Goal: Use online tool/utility: Use online tool/utility

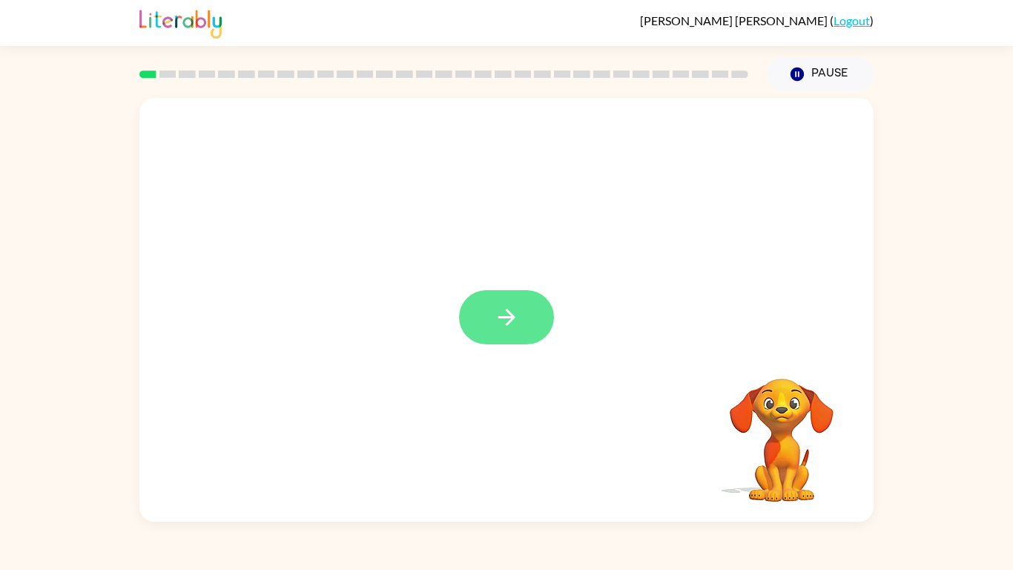
click at [473, 313] on button "button" at bounding box center [506, 317] width 95 height 54
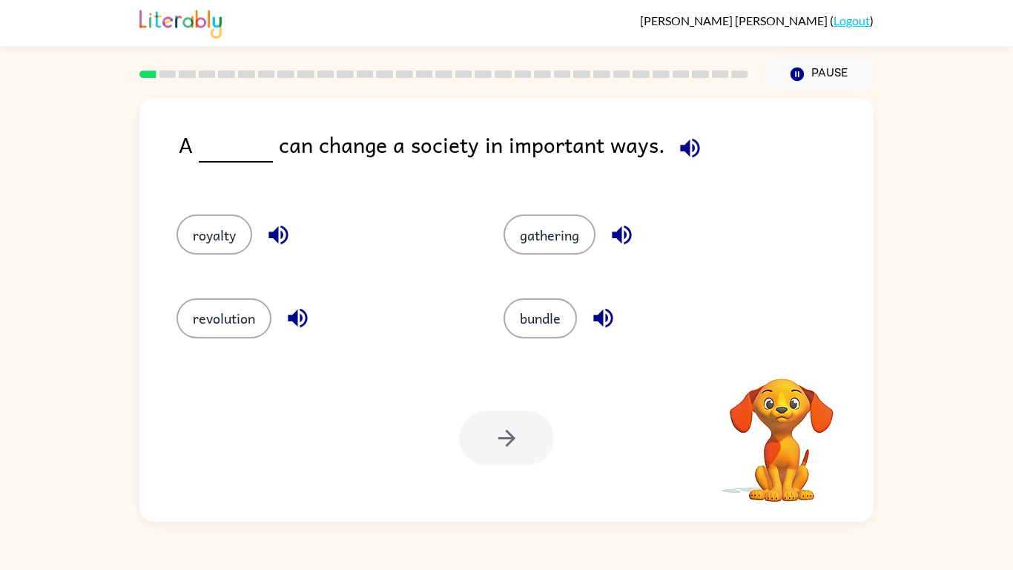
click at [473, 313] on div "revolution" at bounding box center [311, 311] width 327 height 83
click at [278, 233] on icon "button" at bounding box center [278, 235] width 19 height 19
click at [302, 313] on icon "button" at bounding box center [298, 318] width 26 height 26
click at [680, 145] on icon "button" at bounding box center [689, 147] width 19 height 19
click at [304, 323] on icon "button" at bounding box center [297, 318] width 19 height 19
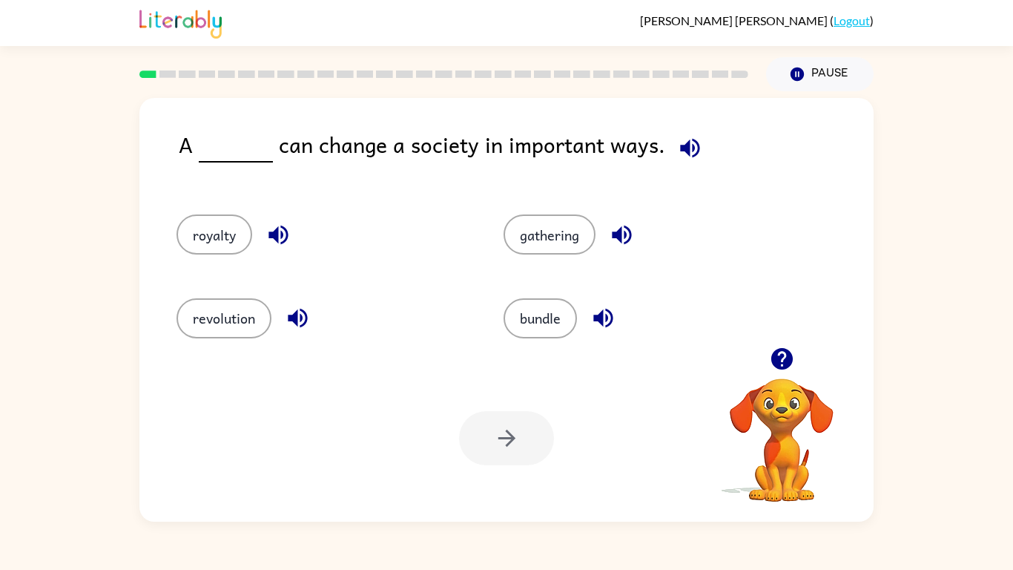
click at [621, 236] on icon "button" at bounding box center [621, 235] width 19 height 19
click at [596, 320] on icon "button" at bounding box center [602, 318] width 19 height 19
click at [258, 322] on button "revolution" at bounding box center [224, 318] width 95 height 40
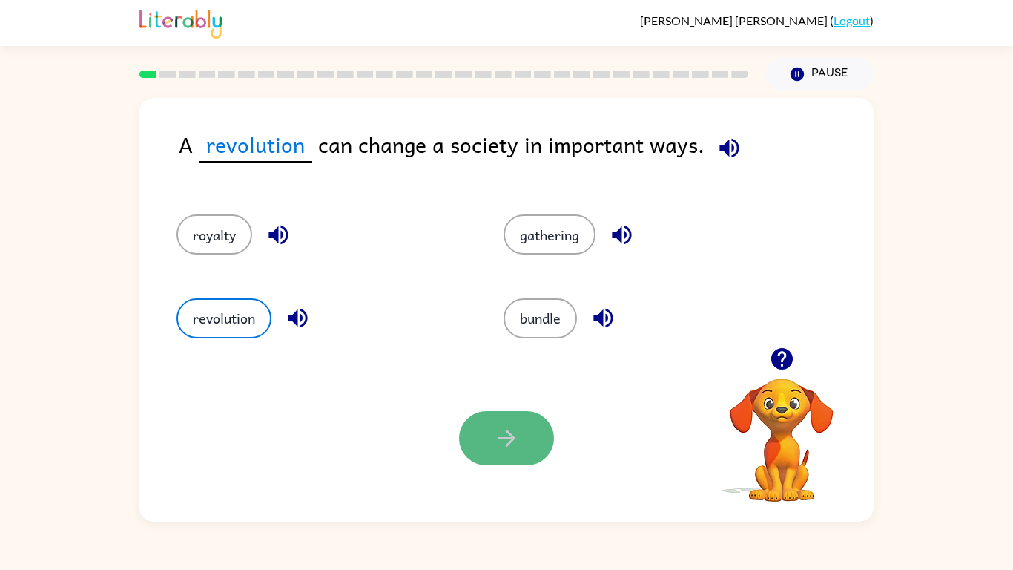
click at [494, 435] on icon "button" at bounding box center [507, 438] width 26 height 26
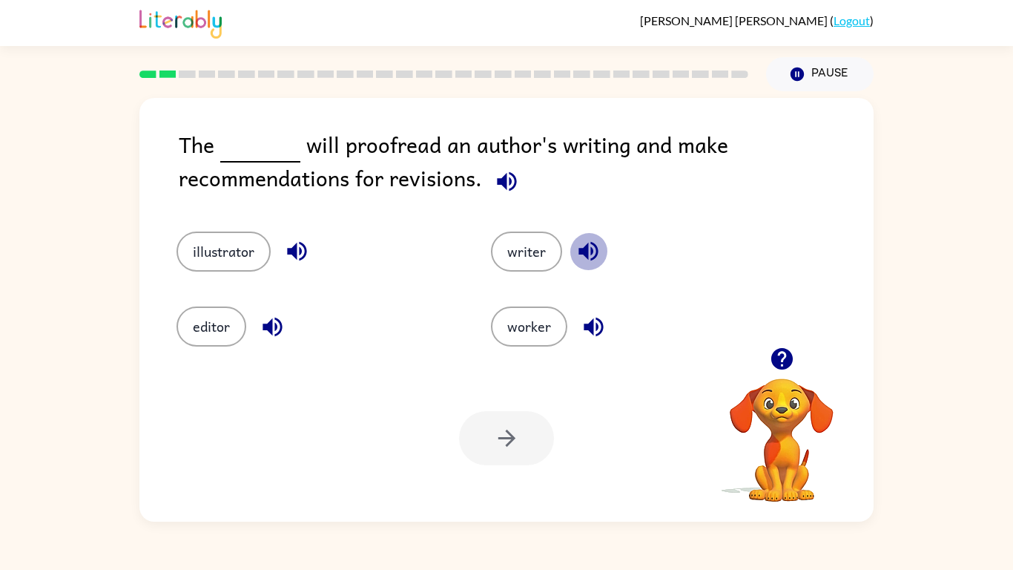
click at [579, 257] on icon "button" at bounding box center [589, 251] width 26 height 26
click at [512, 174] on icon "button" at bounding box center [506, 180] width 19 height 19
click at [194, 338] on button "editor" at bounding box center [212, 326] width 70 height 40
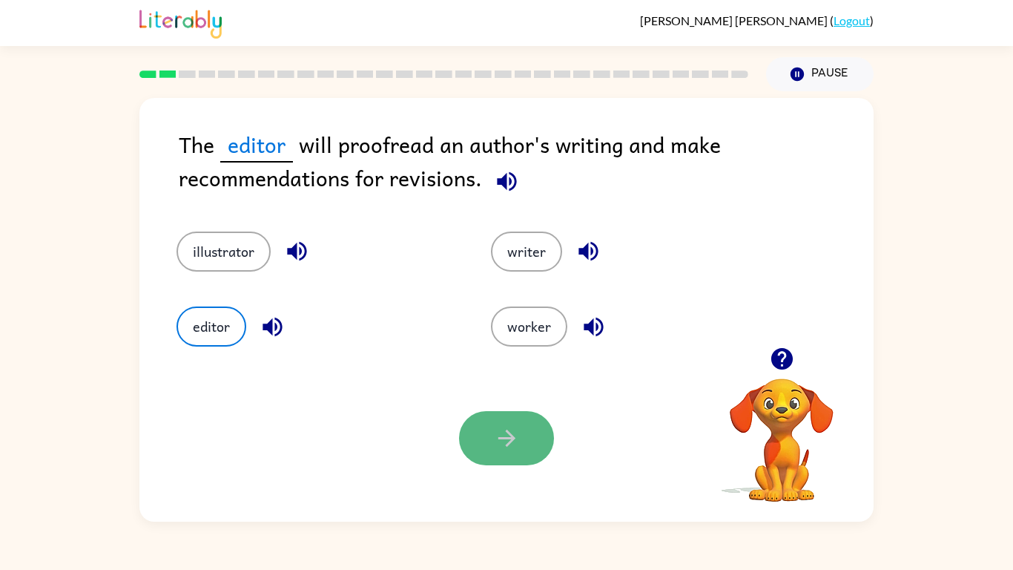
click at [496, 436] on icon "button" at bounding box center [507, 438] width 26 height 26
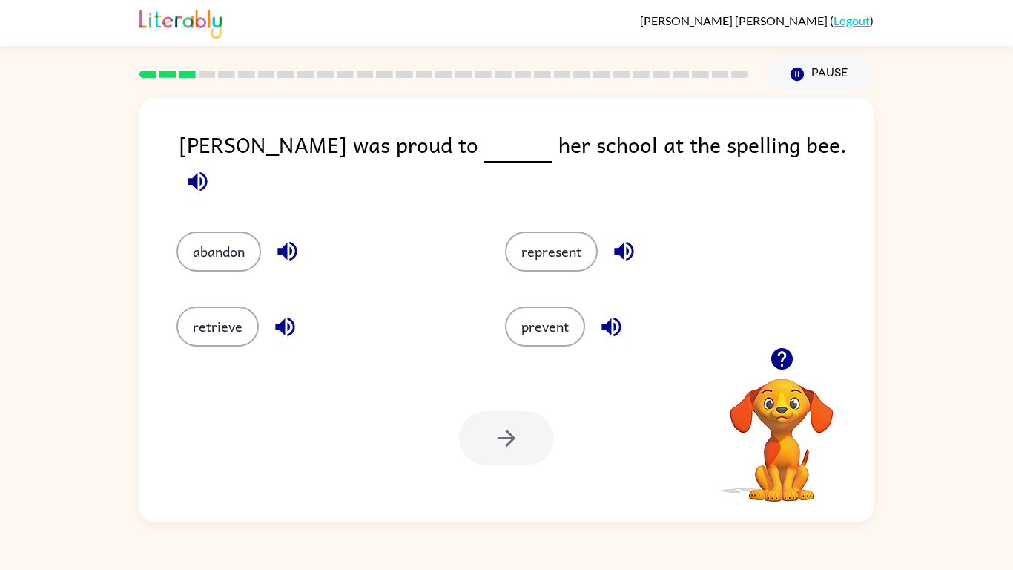
click at [619, 238] on icon "button" at bounding box center [624, 251] width 26 height 26
click at [600, 323] on icon "button" at bounding box center [612, 327] width 26 height 26
click at [284, 242] on icon "button" at bounding box center [286, 251] width 19 height 19
click at [277, 314] on icon "button" at bounding box center [285, 327] width 26 height 26
click at [606, 317] on icon "button" at bounding box center [611, 326] width 19 height 19
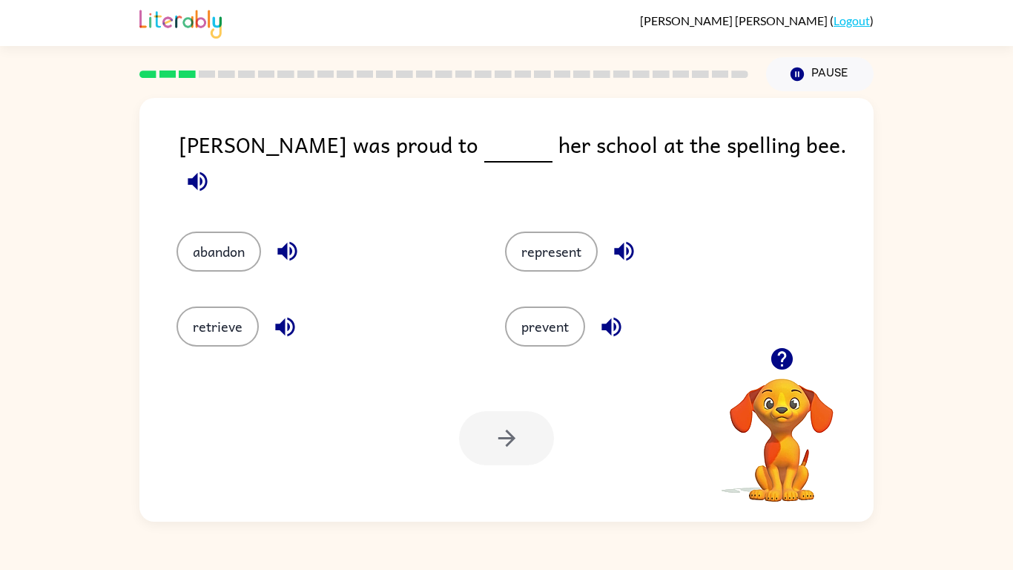
click at [619, 238] on icon "button" at bounding box center [624, 251] width 26 height 26
click at [553, 231] on button "represent" at bounding box center [551, 251] width 93 height 40
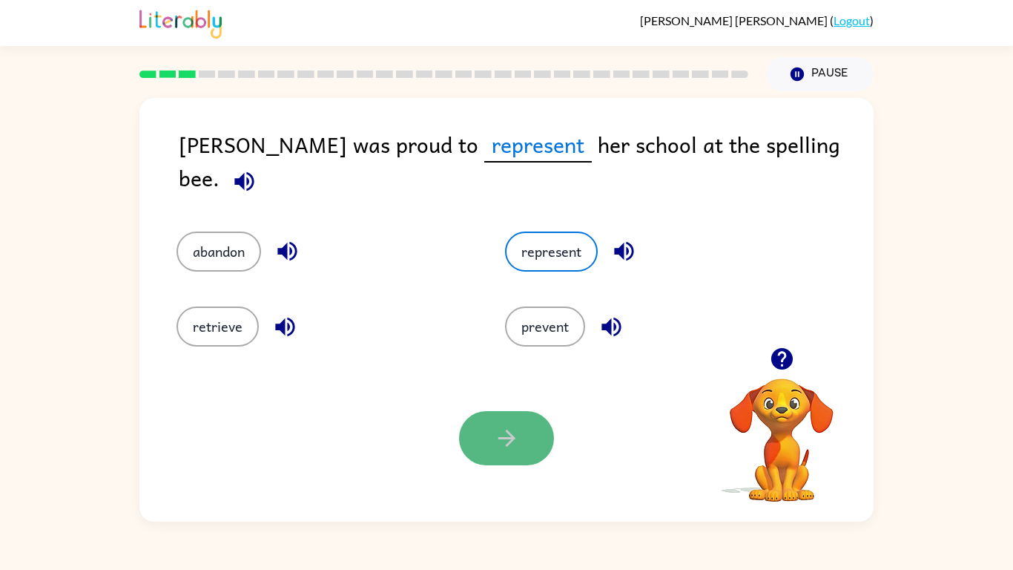
click at [530, 417] on button "button" at bounding box center [506, 438] width 95 height 54
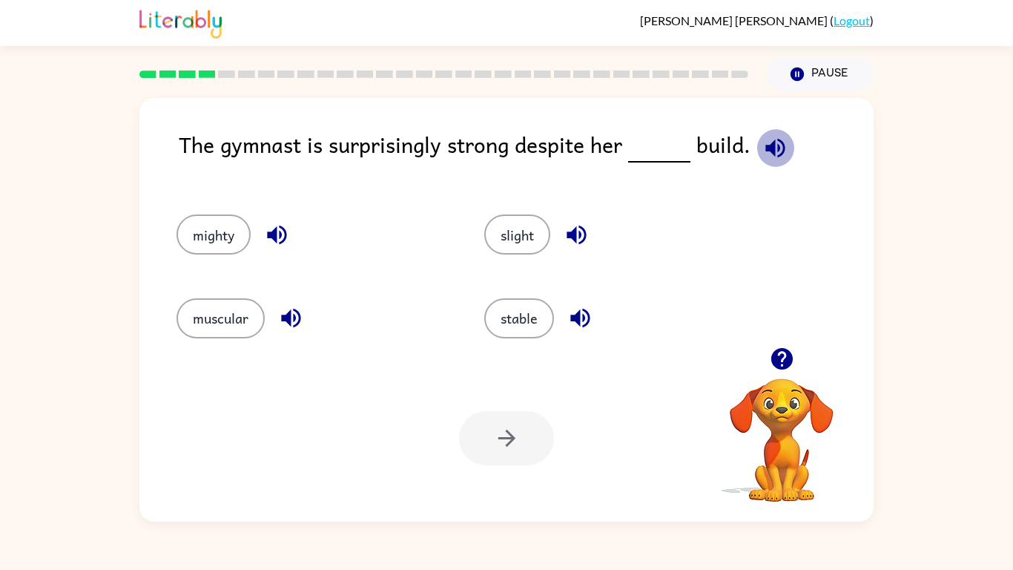
click at [775, 150] on icon "button" at bounding box center [776, 148] width 26 height 26
click at [279, 231] on icon "button" at bounding box center [277, 235] width 26 height 26
click at [217, 238] on button "mighty" at bounding box center [214, 234] width 74 height 40
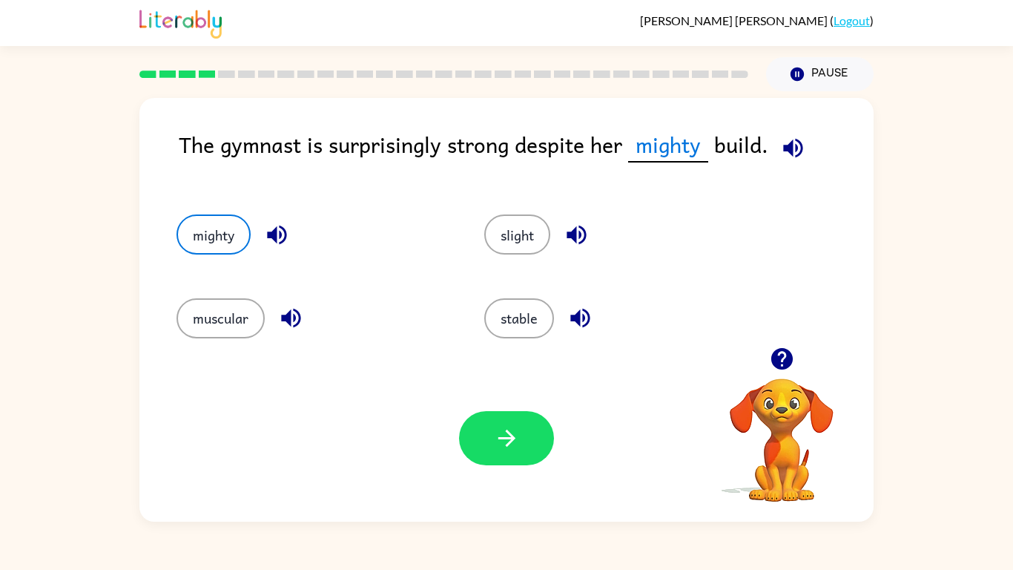
click at [298, 315] on icon "button" at bounding box center [291, 318] width 26 height 26
click at [585, 312] on icon "button" at bounding box center [581, 318] width 26 height 26
click at [569, 237] on icon "button" at bounding box center [576, 235] width 19 height 19
click at [256, 316] on button "muscular" at bounding box center [221, 318] width 88 height 40
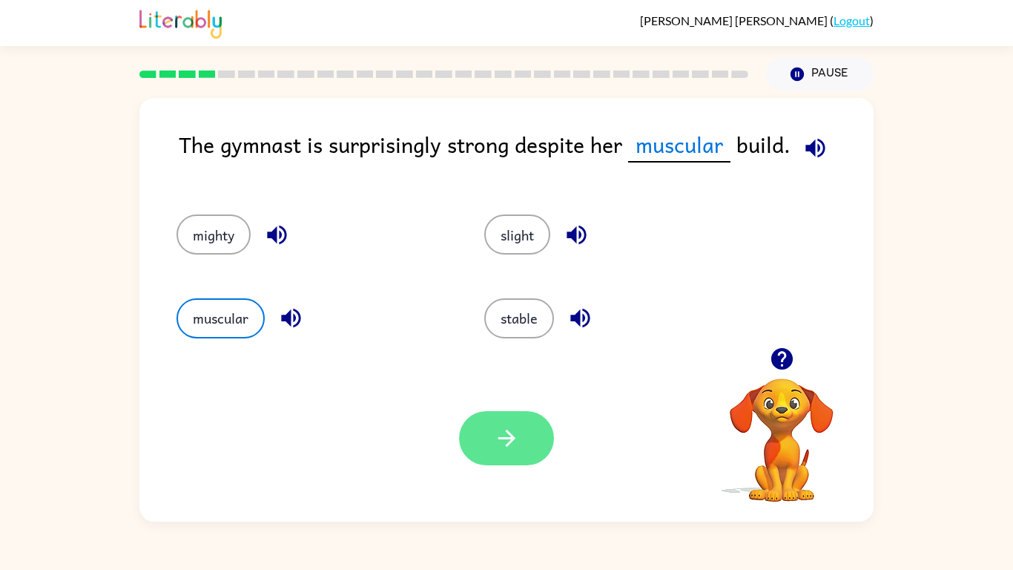
click at [494, 434] on icon "button" at bounding box center [507, 438] width 26 height 26
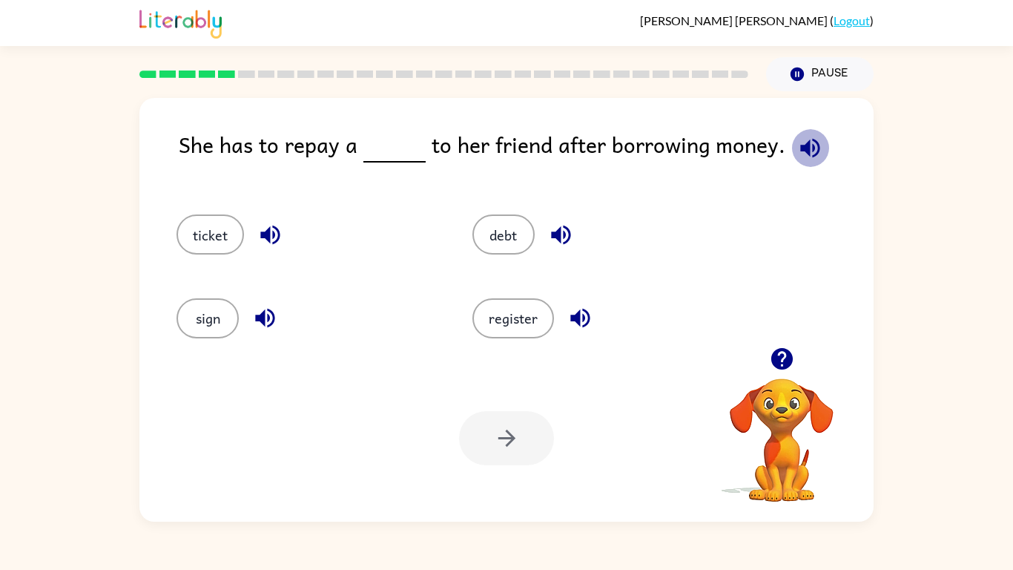
click at [806, 148] on icon "button" at bounding box center [809, 147] width 19 height 19
click at [522, 239] on button "debt" at bounding box center [504, 234] width 62 height 40
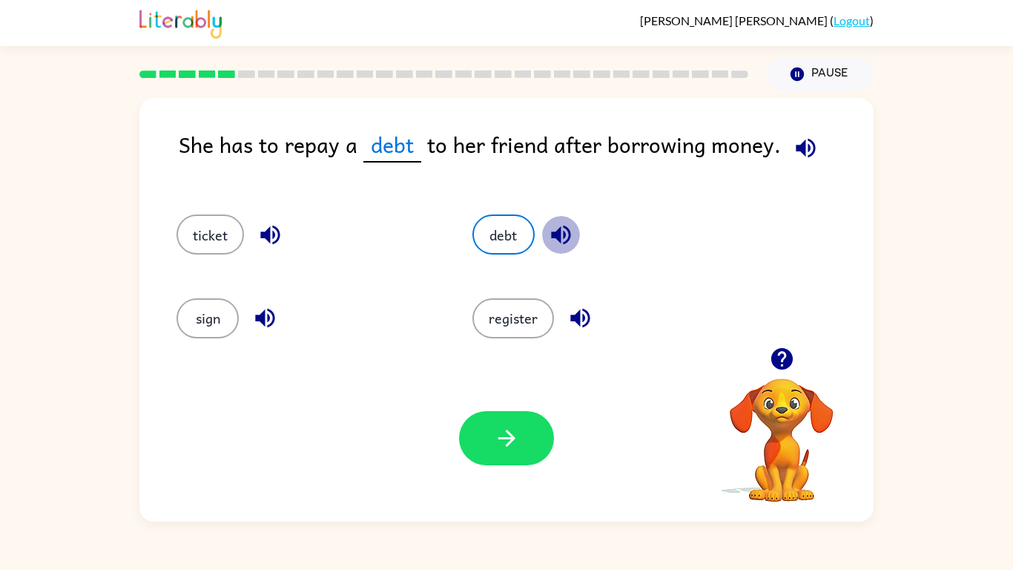
click at [569, 238] on icon "button" at bounding box center [560, 235] width 19 height 19
click at [525, 464] on button "button" at bounding box center [506, 438] width 95 height 54
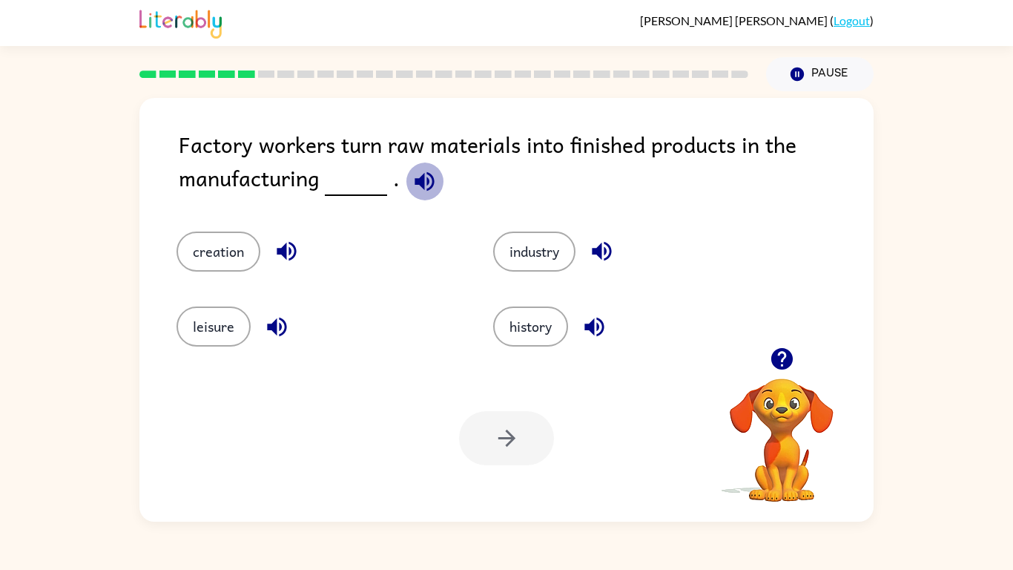
click at [421, 179] on icon "button" at bounding box center [424, 180] width 19 height 19
click at [418, 177] on icon "button" at bounding box center [424, 180] width 19 height 19
click at [272, 254] on button "button" at bounding box center [287, 251] width 38 height 38
click at [250, 257] on button "creation" at bounding box center [219, 251] width 84 height 40
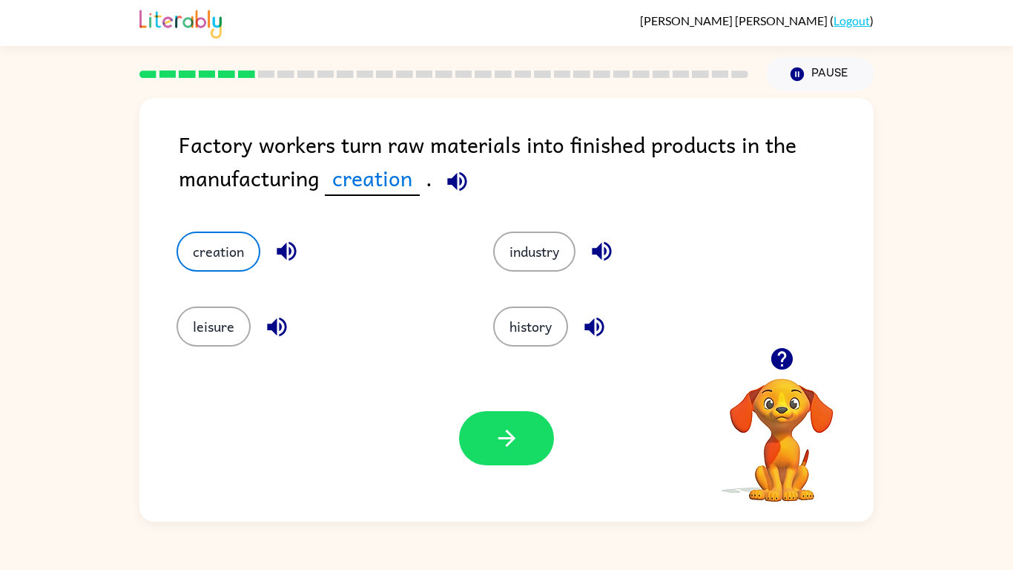
click at [275, 332] on icon "button" at bounding box center [276, 326] width 19 height 19
click at [461, 175] on icon "button" at bounding box center [457, 181] width 26 height 26
click at [280, 249] on icon "button" at bounding box center [286, 251] width 19 height 19
click at [591, 254] on icon "button" at bounding box center [602, 251] width 26 height 26
click at [608, 328] on icon "button" at bounding box center [595, 327] width 26 height 26
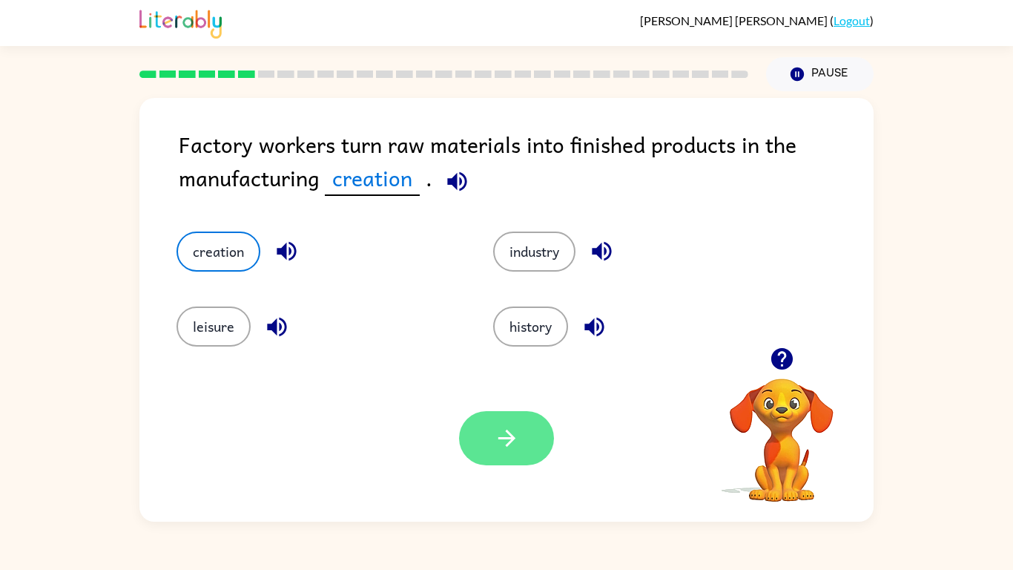
click at [510, 437] on icon "button" at bounding box center [507, 438] width 26 height 26
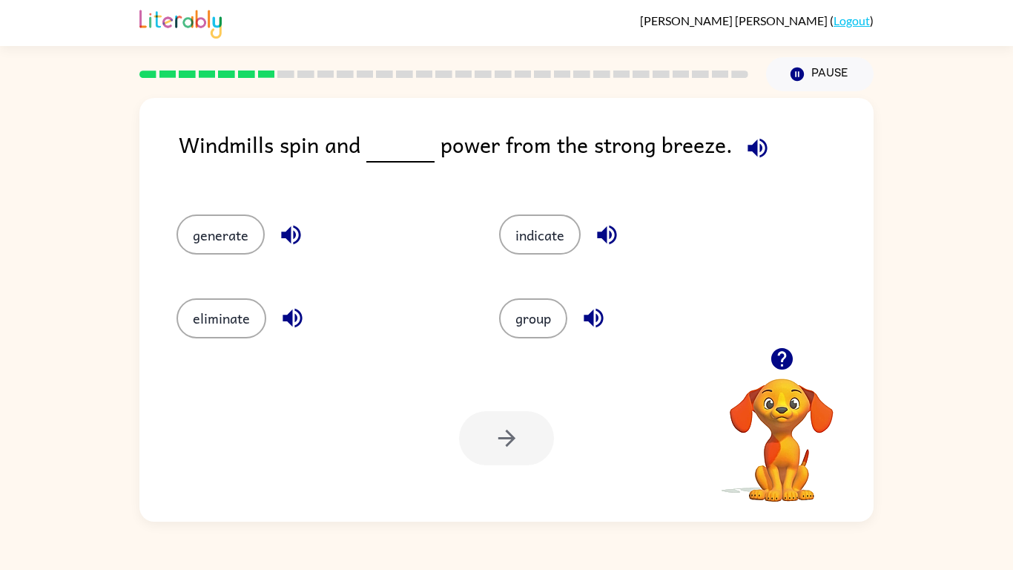
click at [754, 147] on icon "button" at bounding box center [758, 148] width 26 height 26
click at [613, 229] on icon "button" at bounding box center [607, 235] width 26 height 26
click at [599, 322] on icon "button" at bounding box center [594, 318] width 26 height 26
click at [295, 318] on icon "button" at bounding box center [292, 318] width 19 height 19
click at [289, 233] on icon "button" at bounding box center [290, 235] width 19 height 19
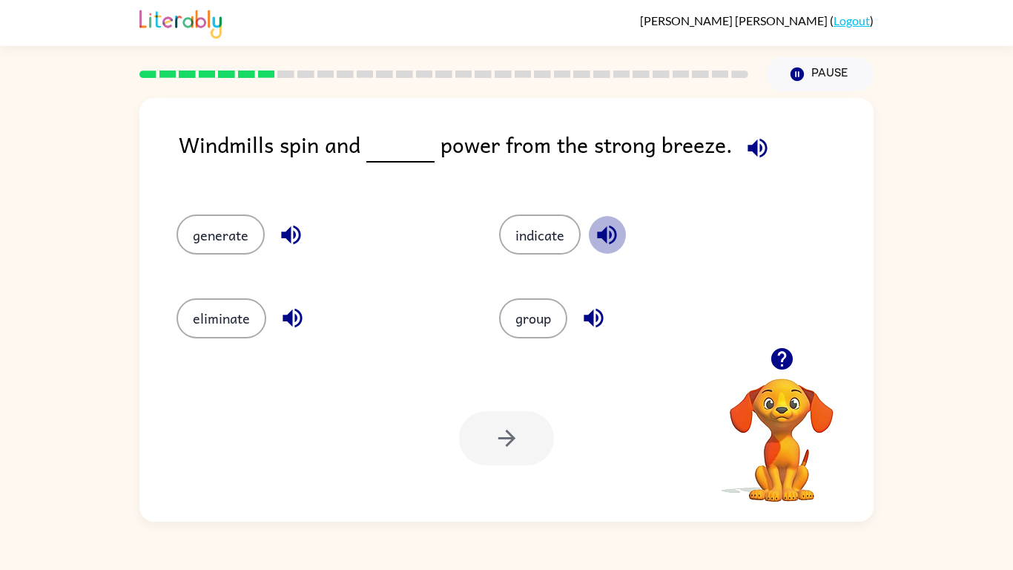
click at [616, 235] on icon "button" at bounding box center [606, 235] width 19 height 19
click at [216, 249] on button "generate" at bounding box center [221, 234] width 88 height 40
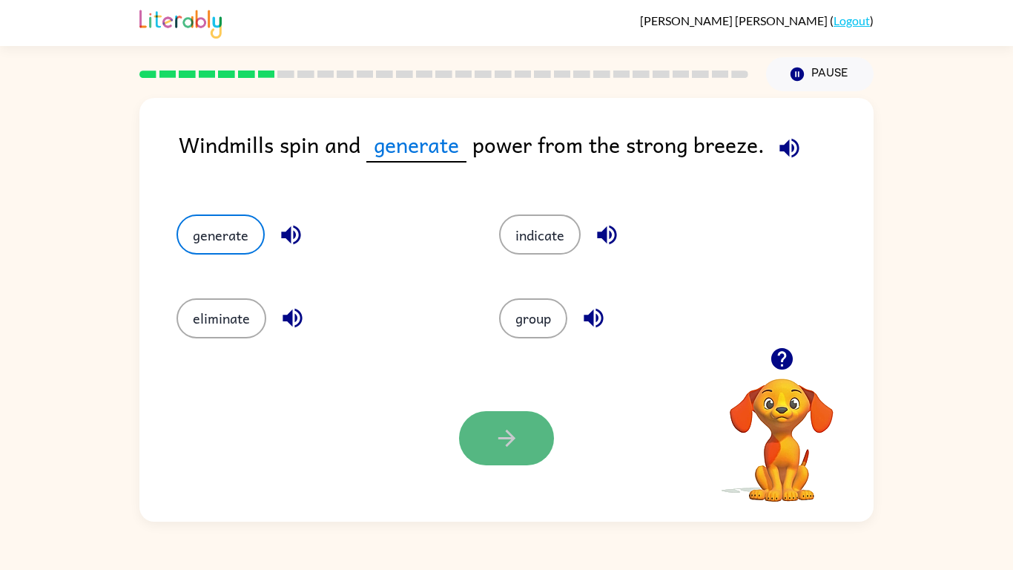
click at [490, 436] on button "button" at bounding box center [506, 438] width 95 height 54
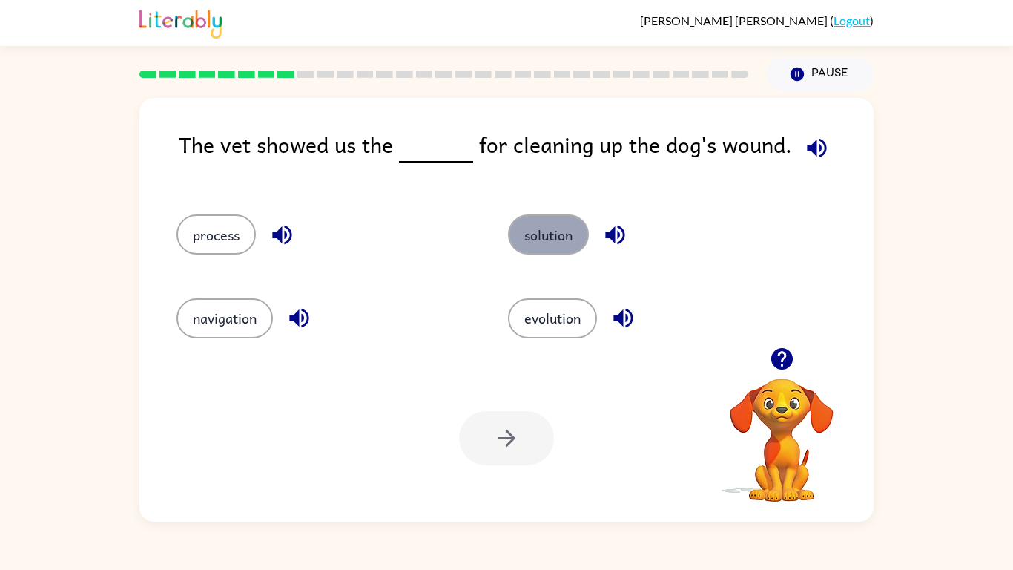
click at [576, 229] on button "solution" at bounding box center [548, 234] width 81 height 40
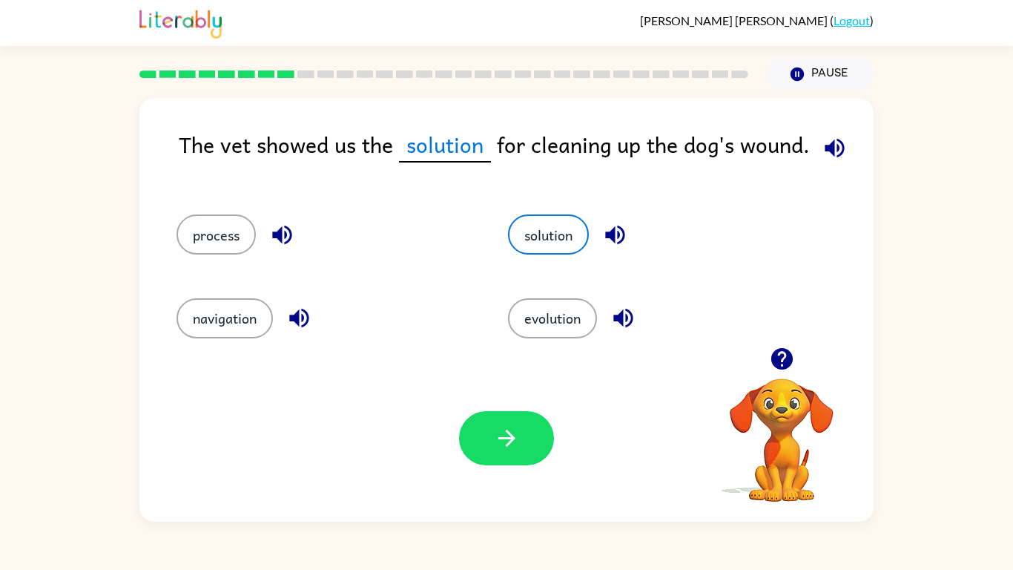
click at [283, 234] on icon "button" at bounding box center [281, 235] width 19 height 19
click at [296, 323] on icon "button" at bounding box center [299, 318] width 26 height 26
click at [628, 324] on icon "button" at bounding box center [624, 318] width 26 height 26
click at [612, 239] on icon "button" at bounding box center [615, 235] width 26 height 26
click at [484, 458] on button "button" at bounding box center [506, 438] width 95 height 54
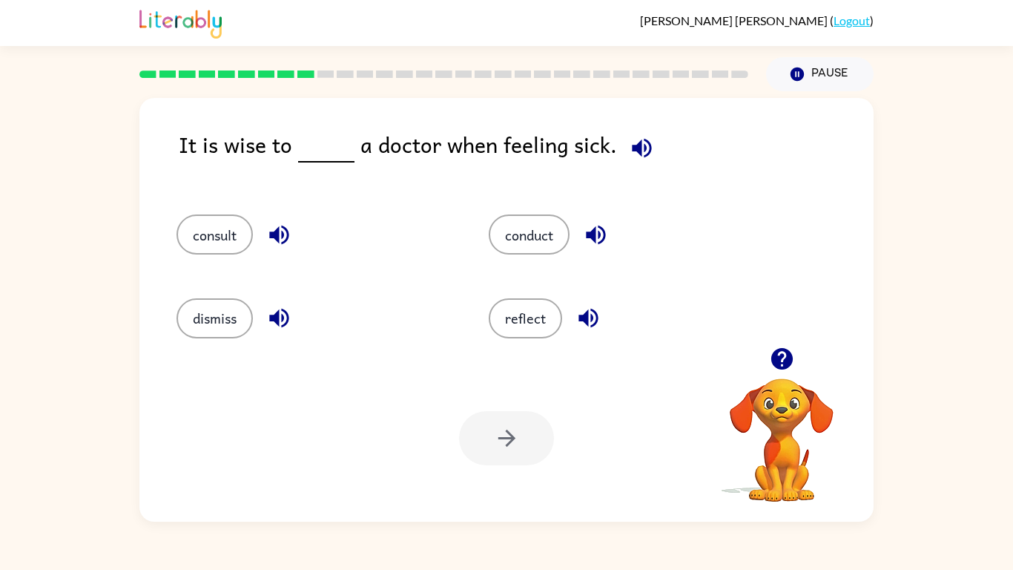
click at [294, 248] on button "button" at bounding box center [279, 235] width 38 height 38
click at [275, 311] on icon "button" at bounding box center [279, 318] width 26 height 26
click at [586, 315] on icon "button" at bounding box center [588, 318] width 19 height 19
click at [602, 239] on icon "button" at bounding box center [596, 235] width 26 height 26
click at [621, 224] on div "conduct" at bounding box center [628, 234] width 278 height 40
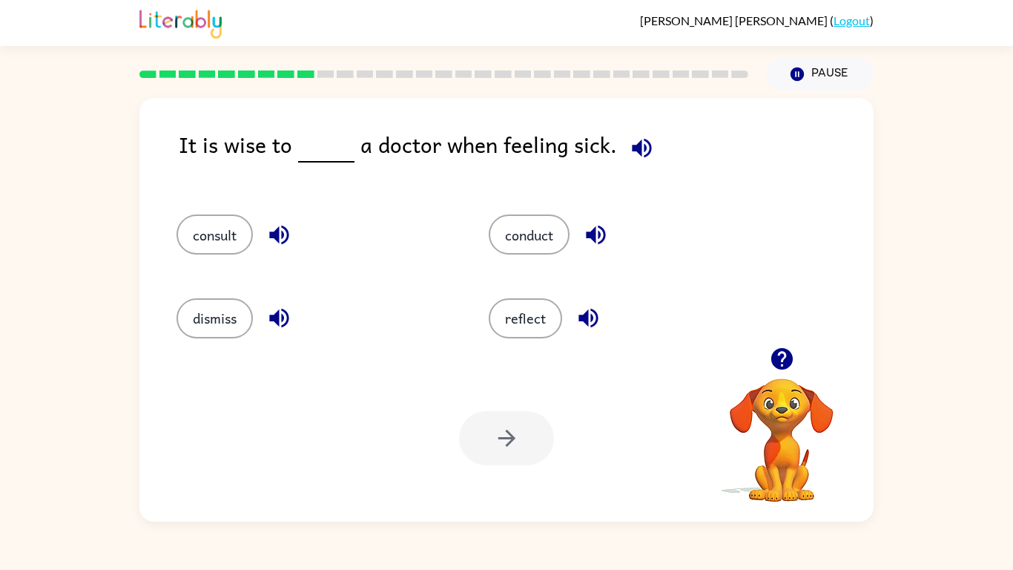
click at [592, 226] on icon "button" at bounding box center [596, 235] width 26 height 26
click at [575, 315] on button "button" at bounding box center [589, 318] width 38 height 38
click at [555, 318] on button "reflect" at bounding box center [525, 318] width 73 height 40
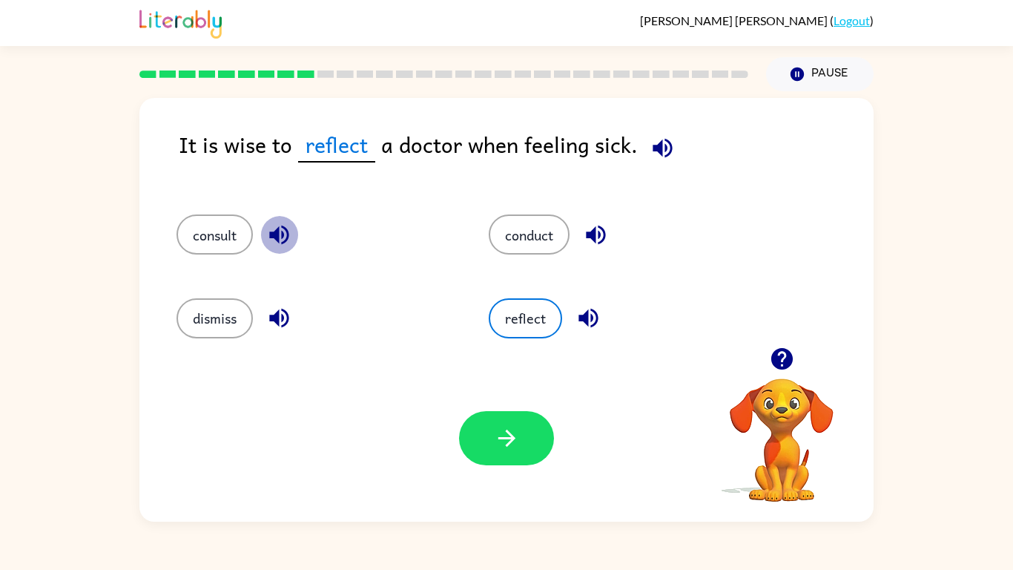
click at [272, 241] on icon "button" at bounding box center [279, 235] width 26 height 26
click at [657, 132] on button "button" at bounding box center [663, 148] width 38 height 38
click at [279, 318] on icon "button" at bounding box center [278, 318] width 19 height 19
click at [489, 444] on button "button" at bounding box center [506, 438] width 95 height 54
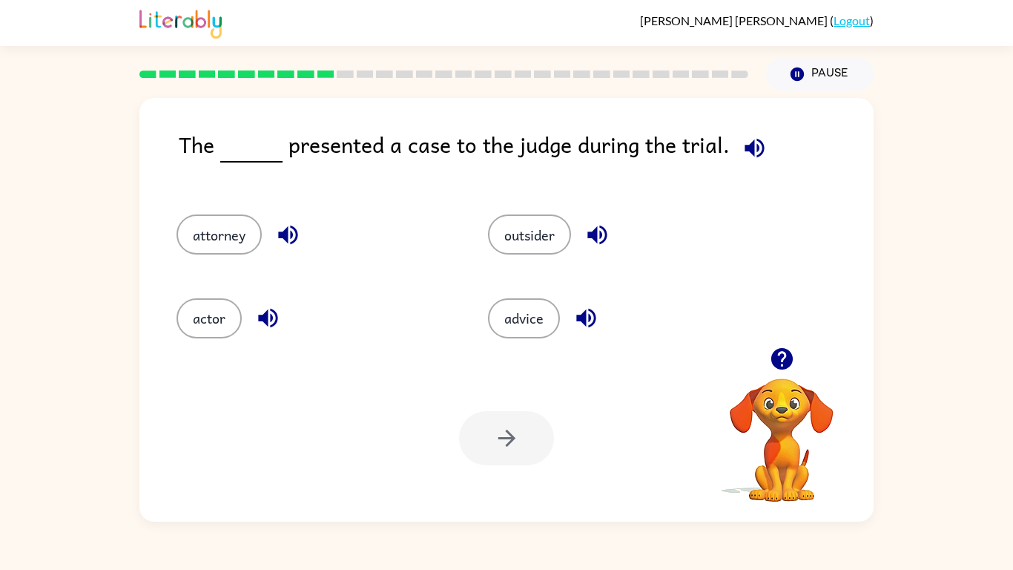
click at [743, 135] on icon "button" at bounding box center [755, 148] width 26 height 26
click at [596, 318] on icon "button" at bounding box center [585, 318] width 19 height 19
click at [602, 226] on icon "button" at bounding box center [597, 235] width 19 height 19
click at [282, 234] on icon "button" at bounding box center [287, 235] width 19 height 19
click at [251, 240] on button "attorney" at bounding box center [219, 234] width 85 height 40
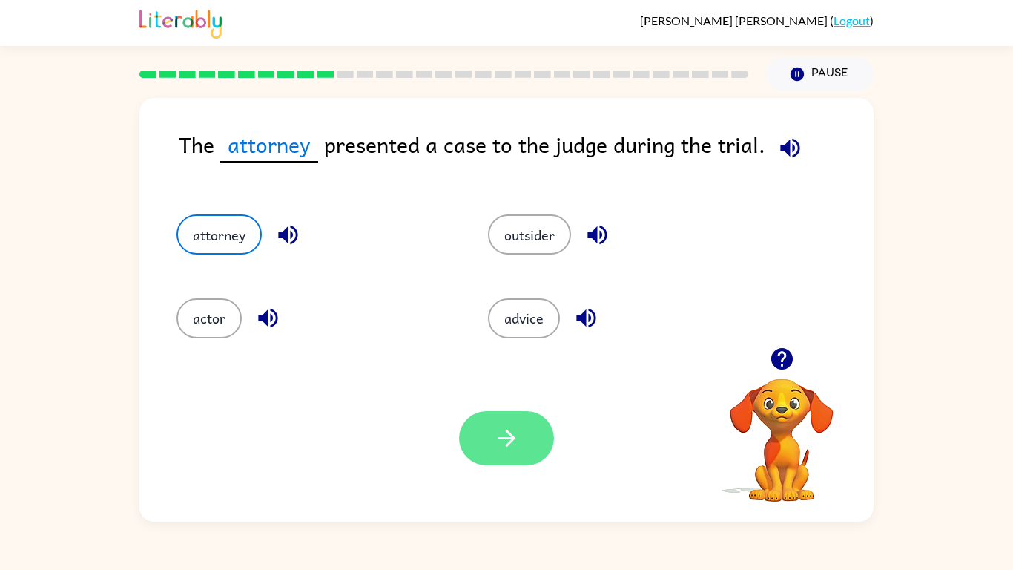
click at [509, 424] on button "button" at bounding box center [506, 438] width 95 height 54
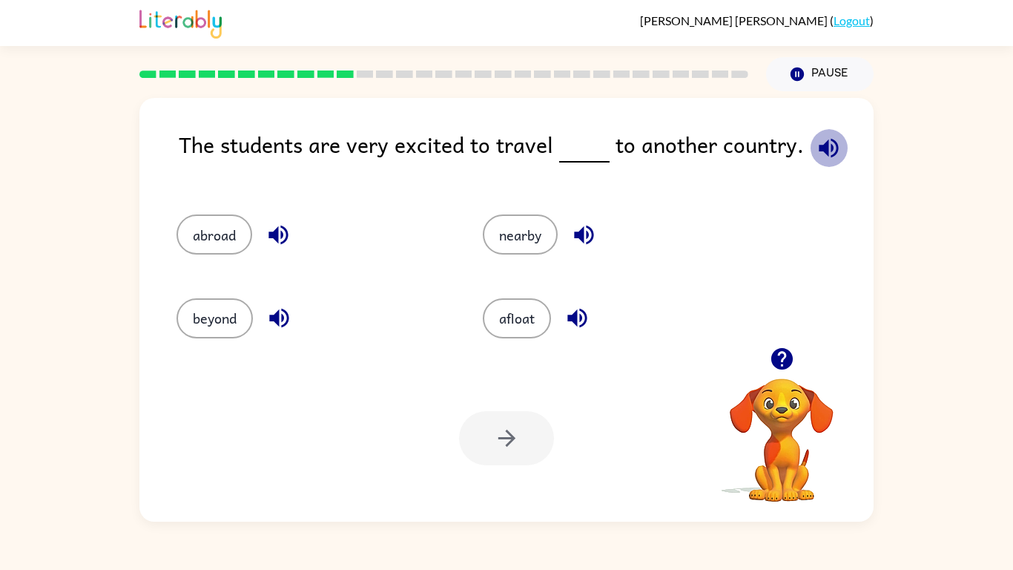
click at [821, 154] on icon "button" at bounding box center [828, 147] width 19 height 19
click at [289, 315] on icon "button" at bounding box center [278, 318] width 19 height 19
click at [223, 312] on button "beyond" at bounding box center [215, 318] width 76 height 40
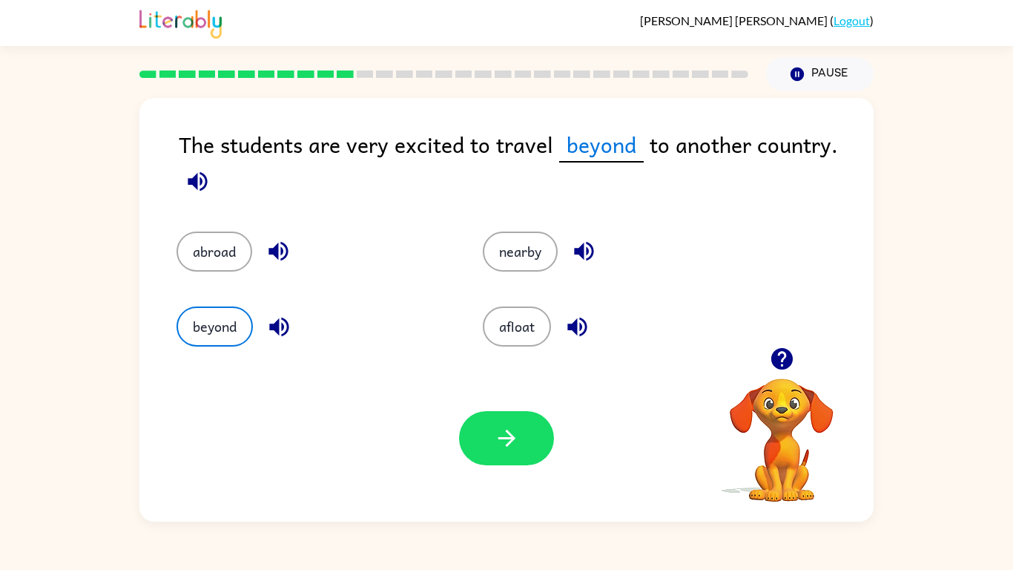
click at [585, 332] on icon "button" at bounding box center [577, 326] width 19 height 19
click at [581, 246] on icon "button" at bounding box center [584, 251] width 26 height 26
click at [272, 251] on icon "button" at bounding box center [278, 251] width 19 height 19
click at [501, 435] on icon "button" at bounding box center [507, 438] width 26 height 26
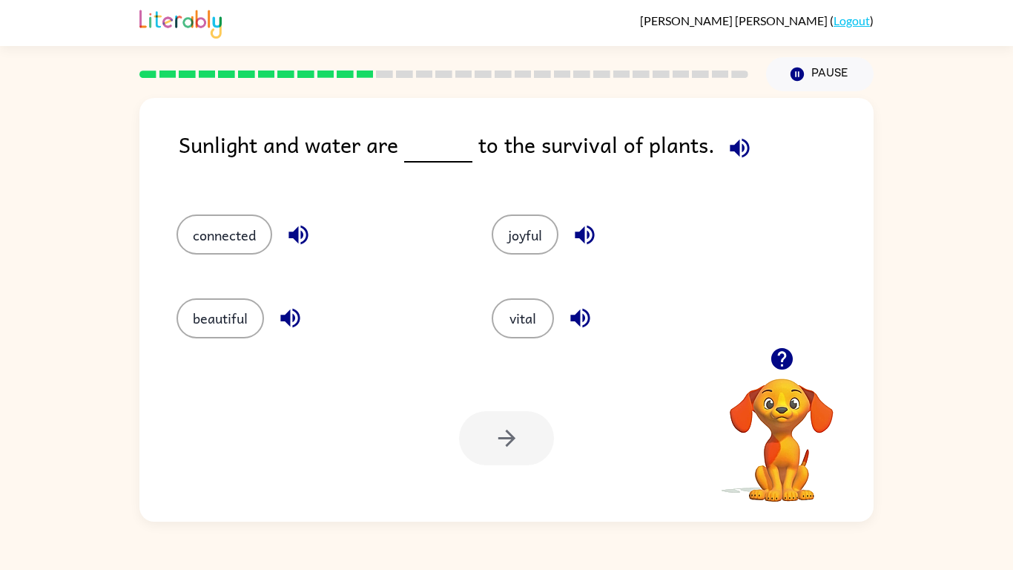
click at [327, 213] on div "connected" at bounding box center [305, 227] width 315 height 83
click at [293, 225] on icon "button" at bounding box center [299, 235] width 26 height 26
click at [295, 324] on icon "button" at bounding box center [289, 318] width 19 height 19
click at [580, 319] on icon "button" at bounding box center [579, 318] width 19 height 19
click at [535, 317] on button "vital" at bounding box center [523, 318] width 62 height 40
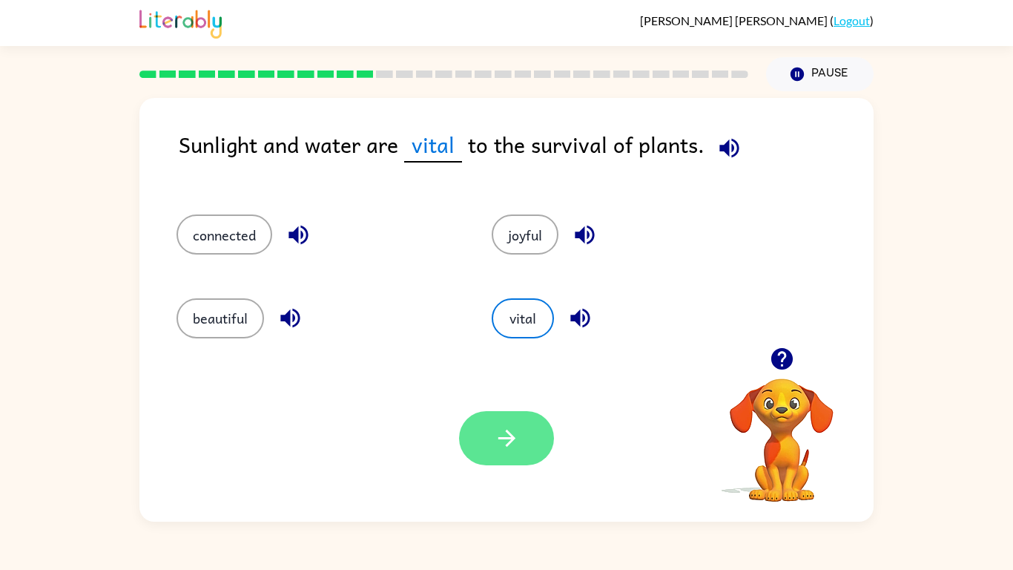
click at [507, 459] on button "button" at bounding box center [506, 438] width 95 height 54
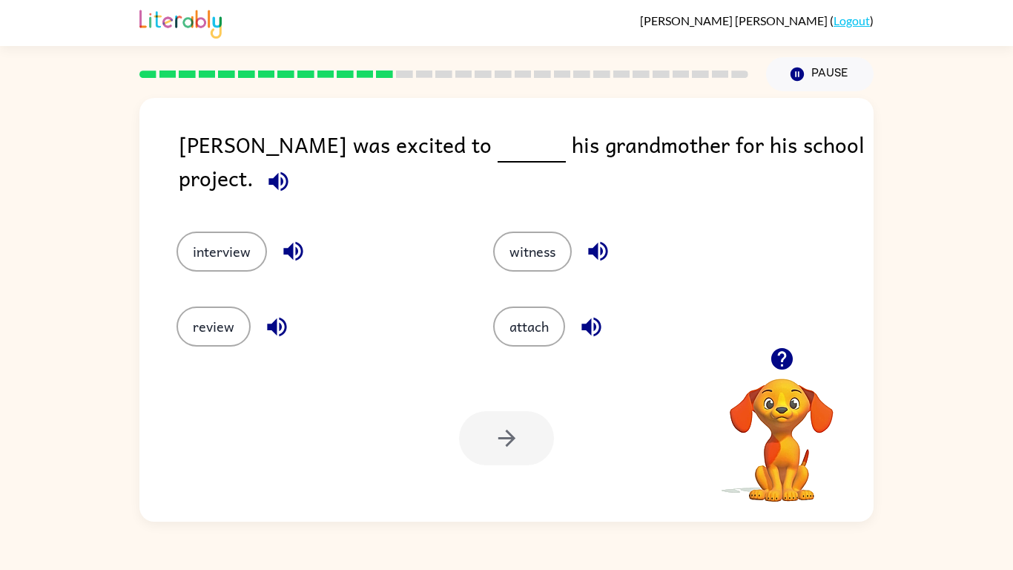
click at [598, 242] on icon "button" at bounding box center [597, 251] width 19 height 19
click at [283, 242] on icon "button" at bounding box center [292, 251] width 19 height 19
click at [246, 231] on button "interview" at bounding box center [222, 251] width 91 height 40
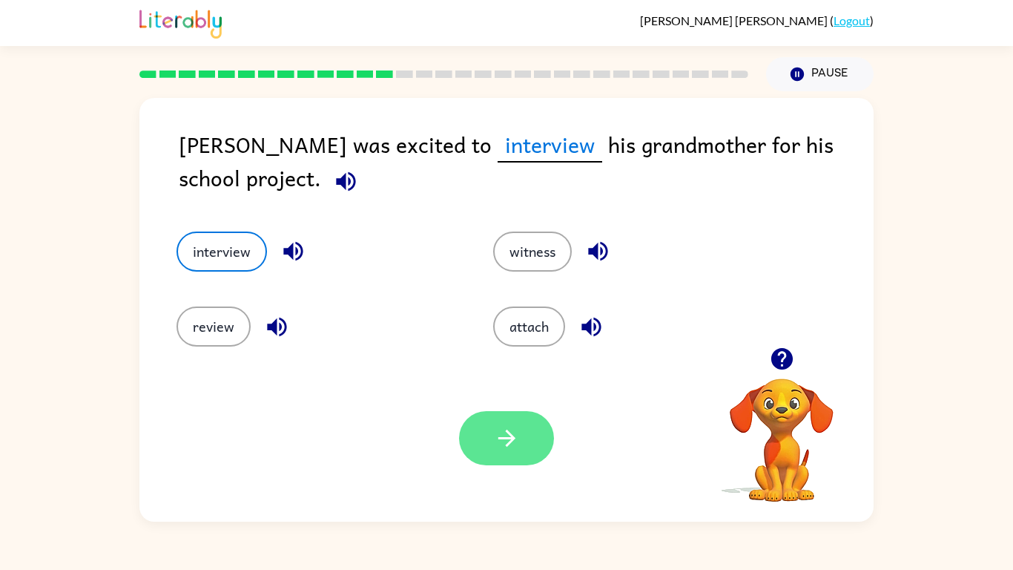
click at [503, 442] on icon "button" at bounding box center [507, 438] width 26 height 26
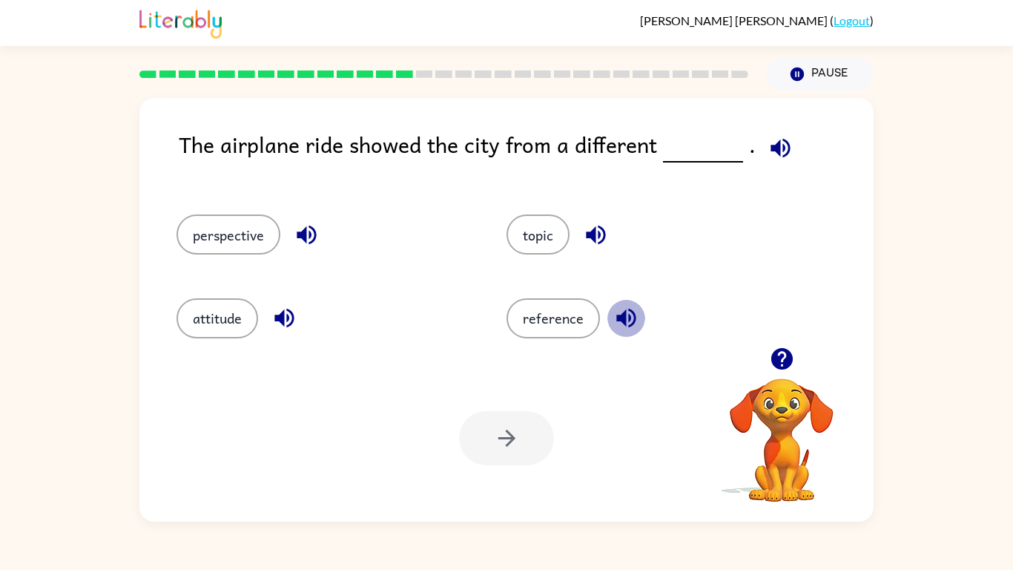
click at [625, 318] on icon "button" at bounding box center [627, 318] width 26 height 26
click at [523, 323] on button "reference" at bounding box center [553, 318] width 93 height 40
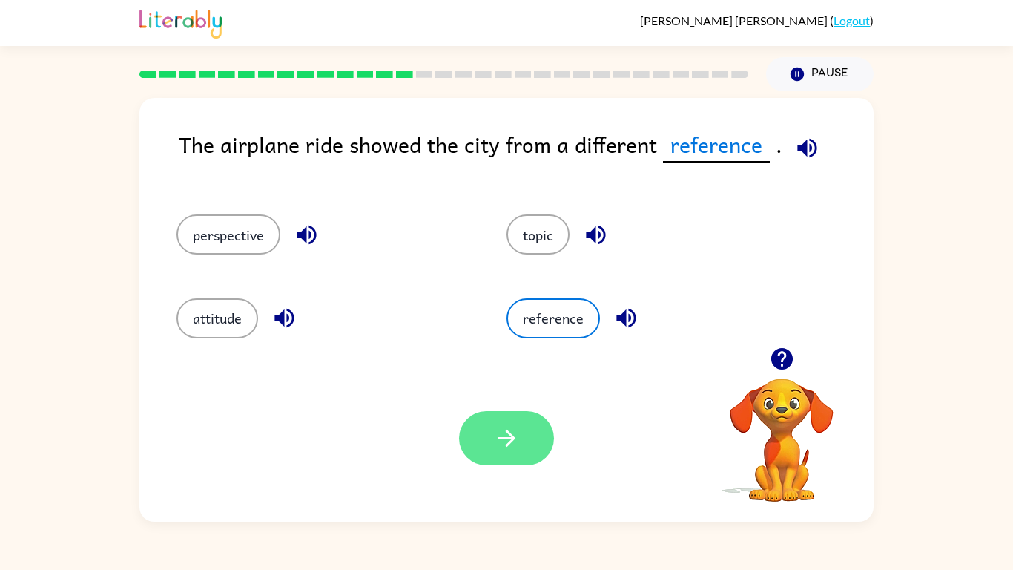
click at [515, 451] on button "button" at bounding box center [506, 438] width 95 height 54
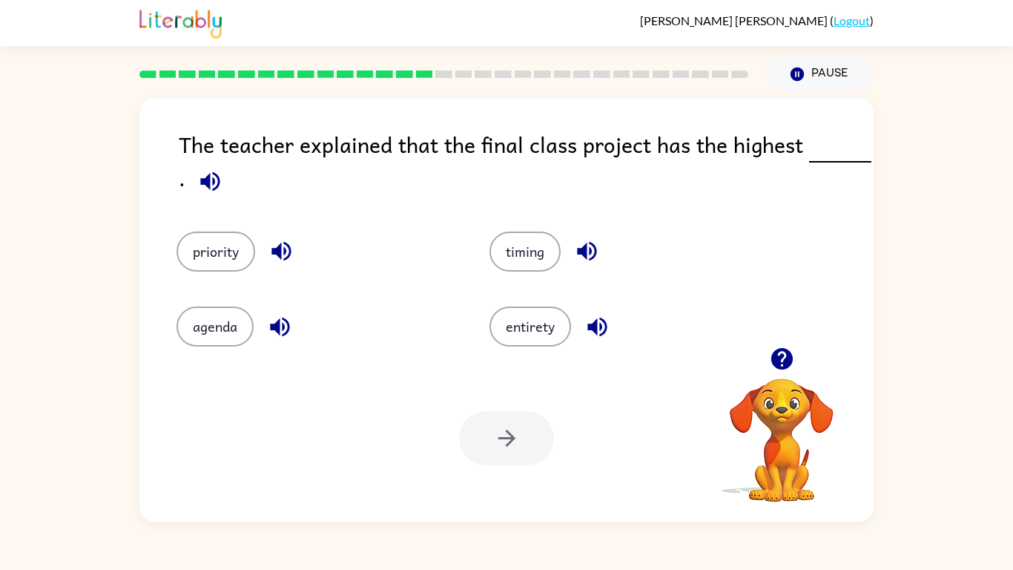
click at [197, 185] on icon "button" at bounding box center [210, 181] width 26 height 26
click at [592, 339] on icon "button" at bounding box center [598, 327] width 26 height 26
click at [293, 326] on icon "button" at bounding box center [280, 327] width 26 height 26
click at [286, 249] on icon "button" at bounding box center [282, 251] width 26 height 26
click at [216, 185] on icon "button" at bounding box center [209, 180] width 19 height 19
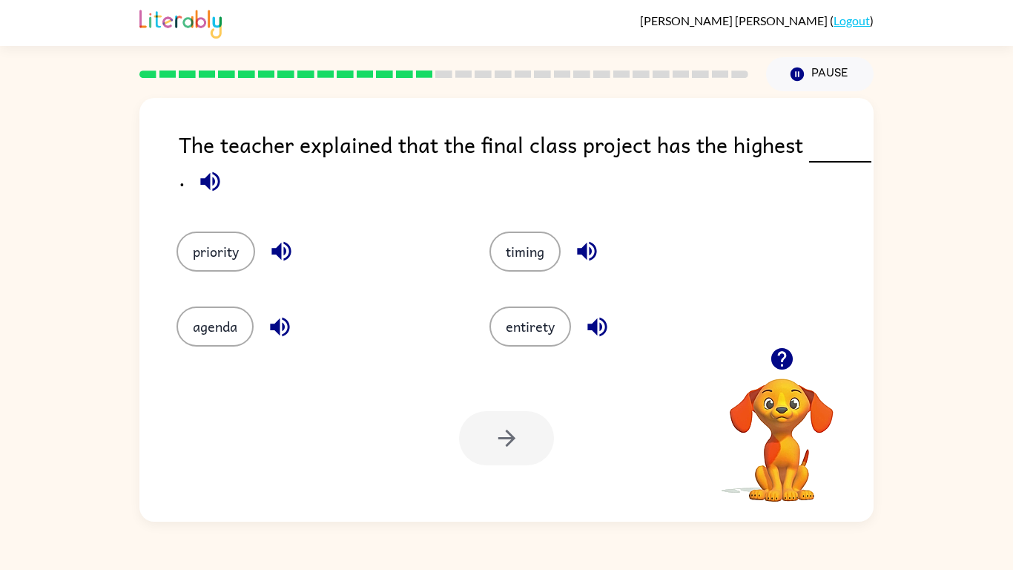
click at [579, 260] on icon "button" at bounding box center [587, 251] width 26 height 26
click at [265, 255] on button "button" at bounding box center [282, 251] width 38 height 38
click at [226, 251] on button "priority" at bounding box center [216, 251] width 79 height 40
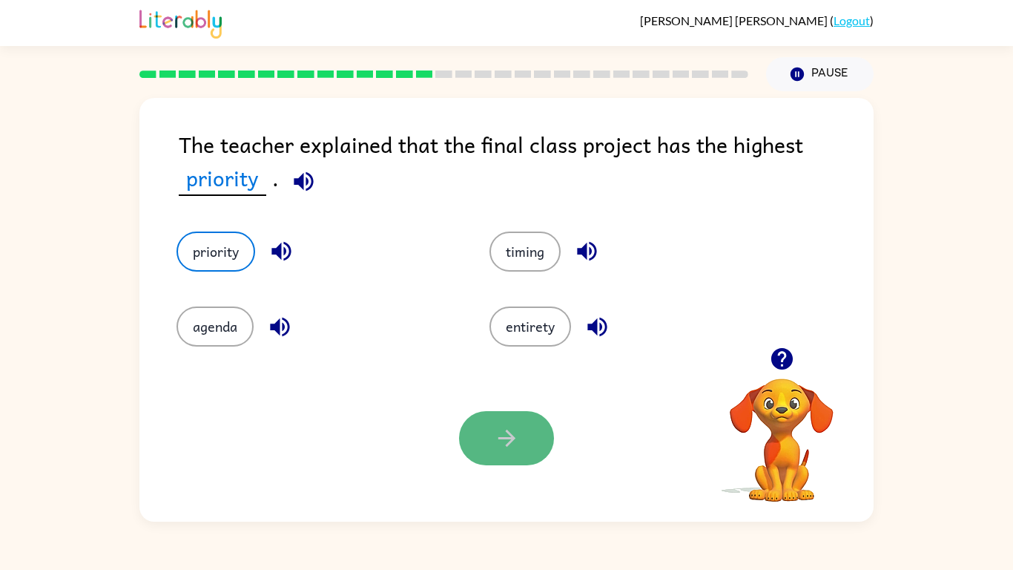
click at [524, 442] on button "button" at bounding box center [506, 438] width 95 height 54
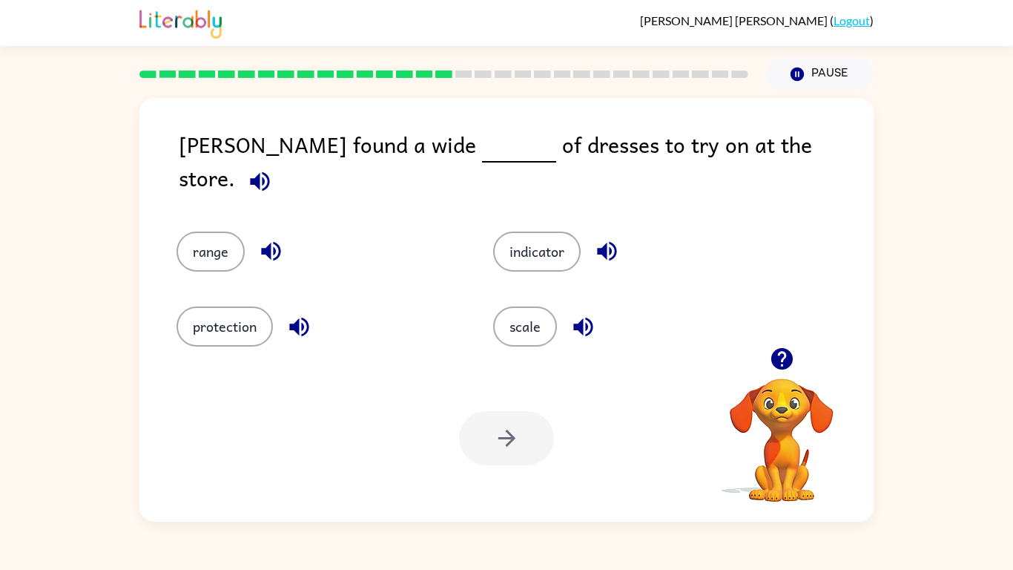
click at [273, 168] on icon "button" at bounding box center [260, 181] width 26 height 26
click at [305, 314] on icon "button" at bounding box center [299, 327] width 26 height 26
click at [272, 246] on icon "button" at bounding box center [271, 251] width 26 height 26
click at [616, 242] on icon "button" at bounding box center [606, 251] width 19 height 19
click at [590, 321] on icon "button" at bounding box center [583, 327] width 26 height 26
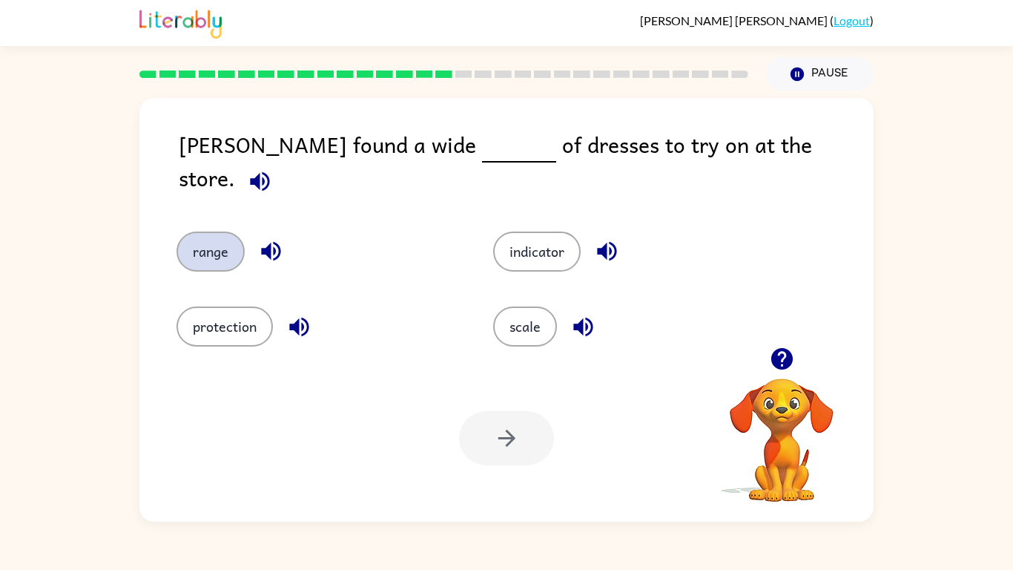
click at [218, 241] on button "range" at bounding box center [211, 251] width 68 height 40
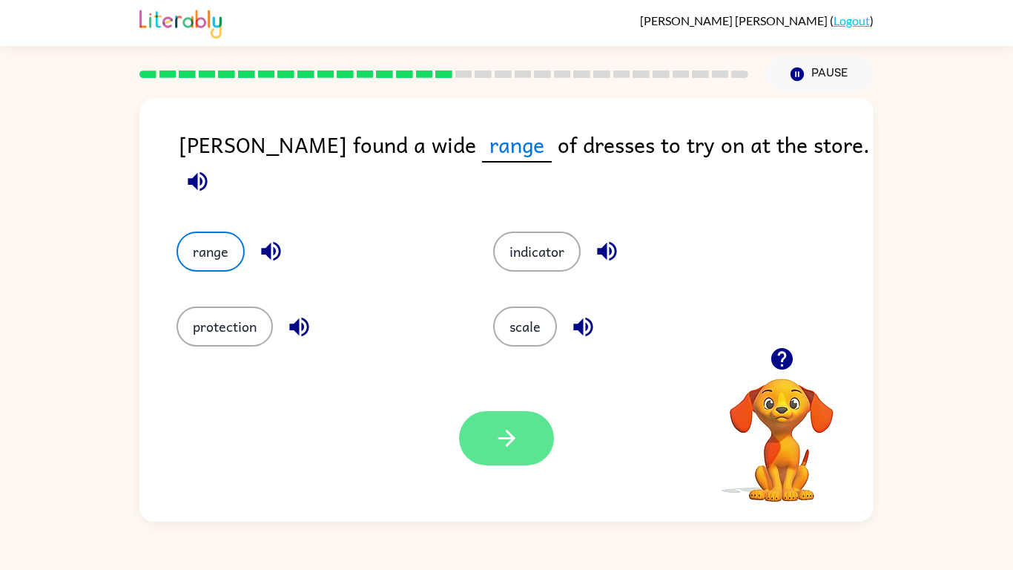
click at [504, 444] on icon "button" at bounding box center [507, 438] width 26 height 26
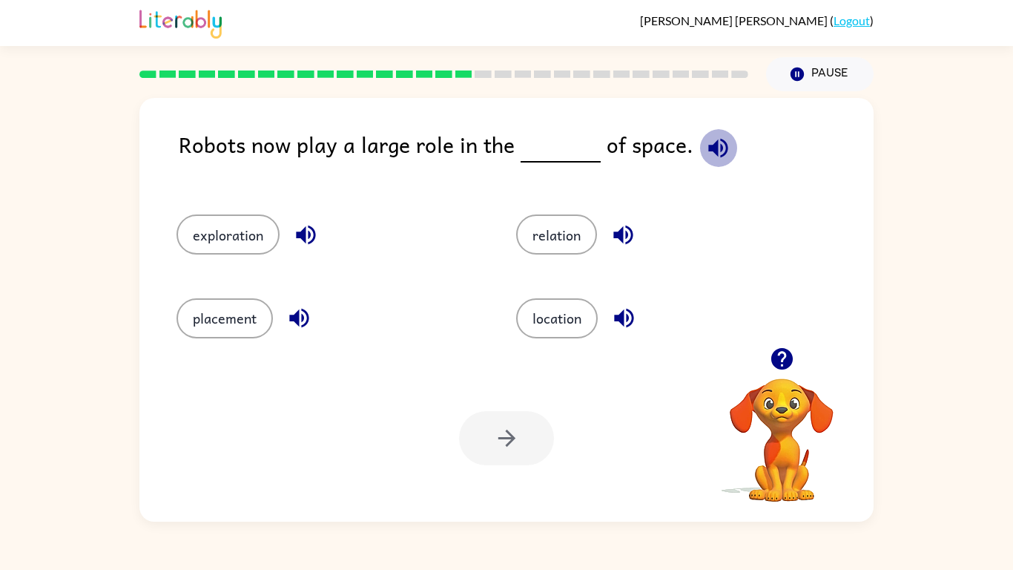
click at [708, 145] on icon "button" at bounding box center [717, 147] width 19 height 19
click at [311, 227] on icon "button" at bounding box center [305, 235] width 19 height 19
click at [310, 320] on icon "button" at bounding box center [299, 318] width 26 height 26
click at [620, 327] on icon "button" at bounding box center [624, 318] width 26 height 26
click at [630, 241] on icon "button" at bounding box center [623, 235] width 19 height 19
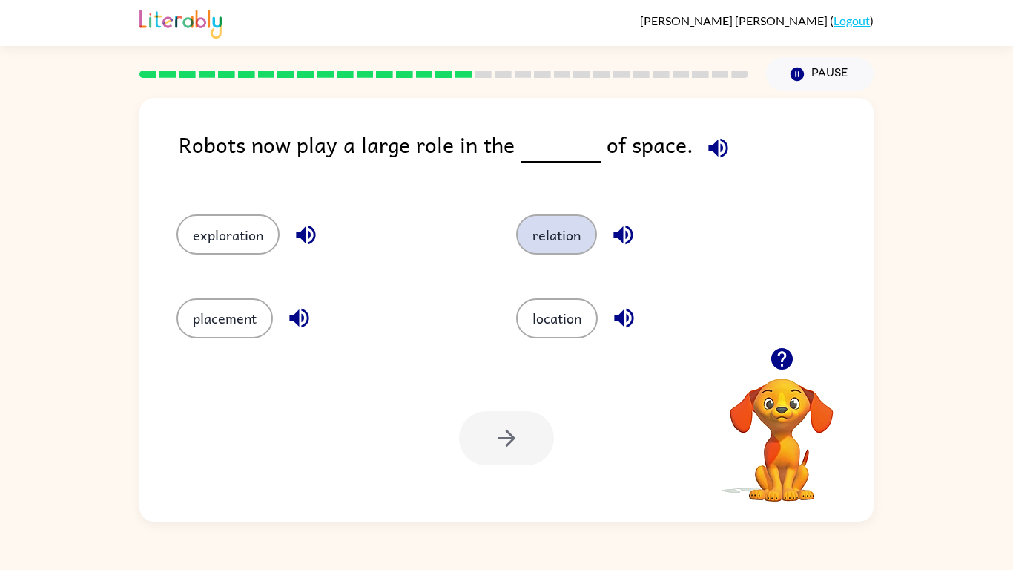
click at [572, 231] on button "relation" at bounding box center [556, 234] width 81 height 40
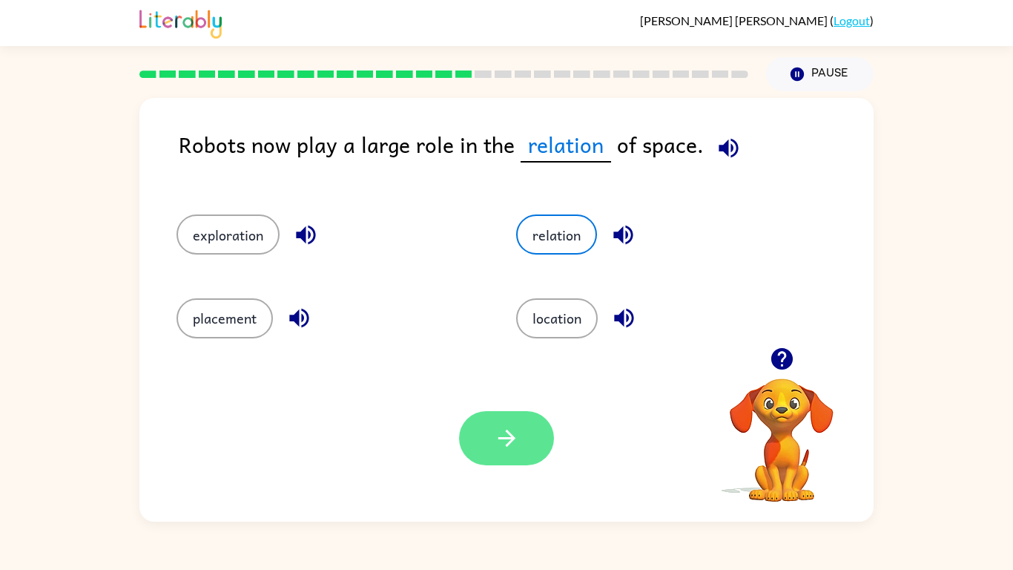
click at [535, 415] on button "button" at bounding box center [506, 438] width 95 height 54
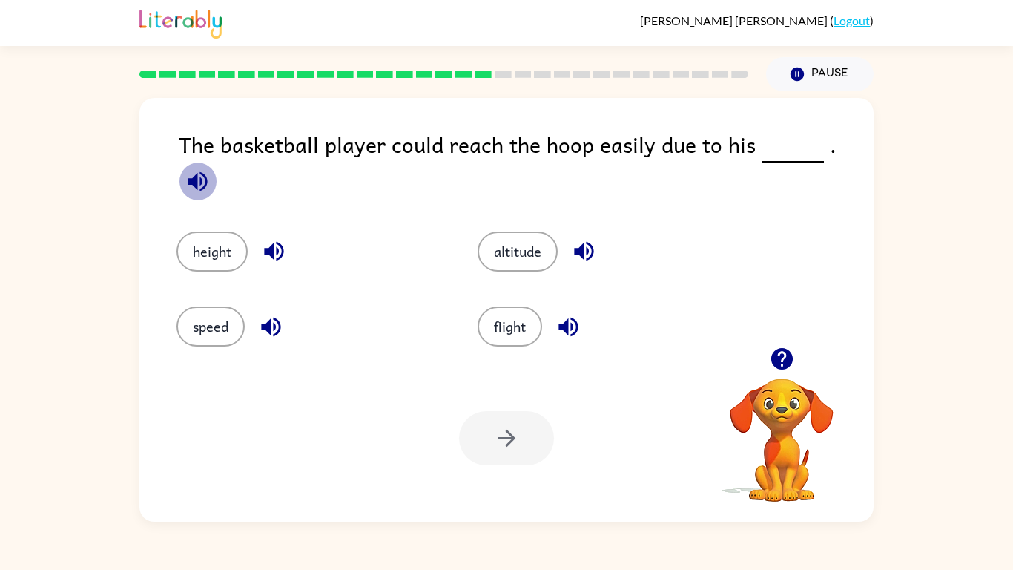
click at [211, 168] on icon "button" at bounding box center [198, 181] width 26 height 26
click at [213, 245] on button "height" at bounding box center [212, 251] width 71 height 40
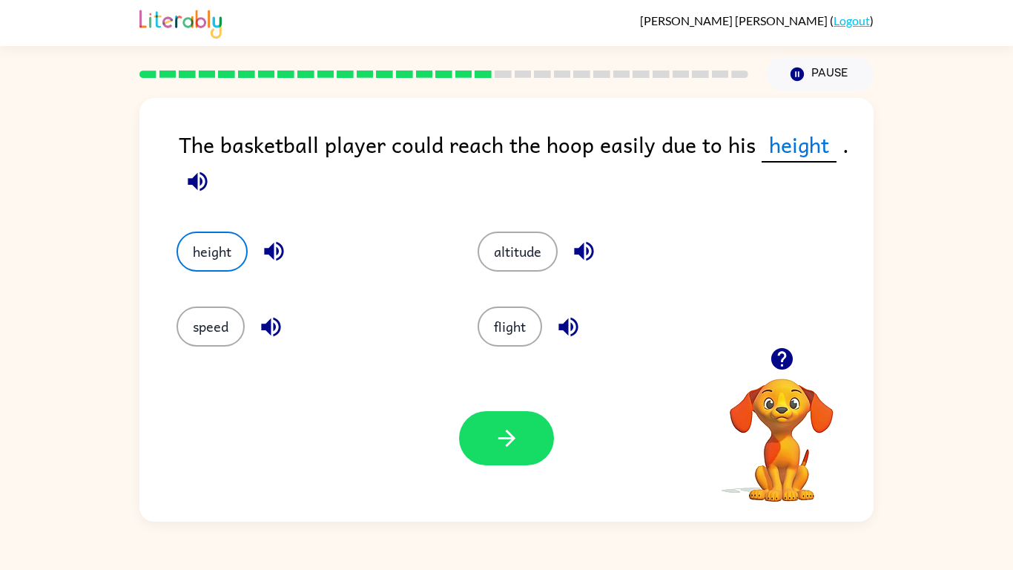
click at [575, 251] on icon "button" at bounding box center [584, 251] width 26 height 26
click at [573, 322] on icon "button" at bounding box center [569, 327] width 26 height 26
click at [267, 333] on icon "button" at bounding box center [271, 327] width 26 height 26
click at [513, 426] on icon "button" at bounding box center [507, 438] width 26 height 26
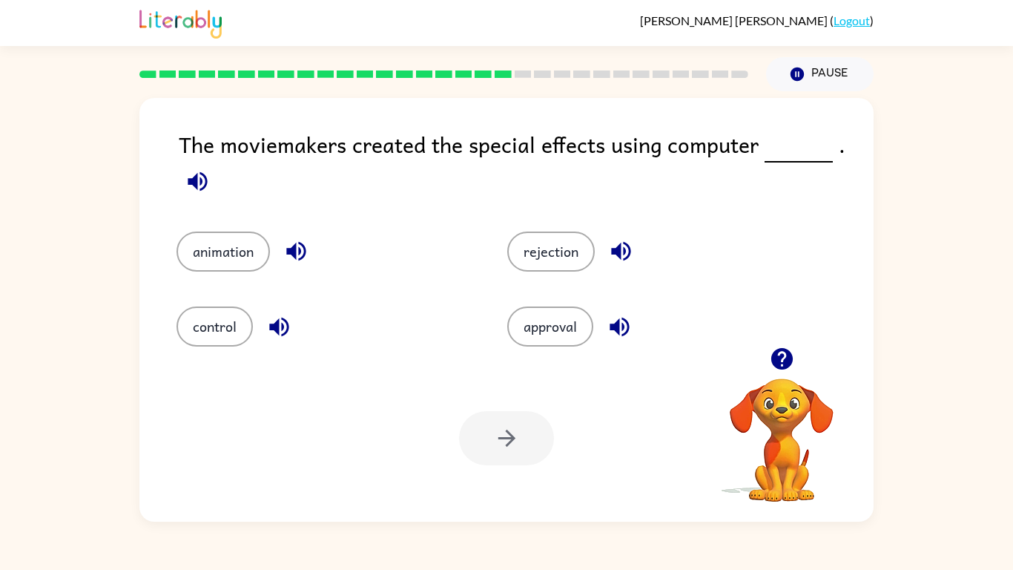
click at [203, 191] on icon "button" at bounding box center [198, 181] width 26 height 26
click at [296, 252] on icon "button" at bounding box center [295, 251] width 19 height 19
click at [280, 323] on icon "button" at bounding box center [279, 327] width 26 height 26
click at [611, 318] on icon "button" at bounding box center [620, 327] width 26 height 26
click at [611, 258] on icon "button" at bounding box center [621, 251] width 26 height 26
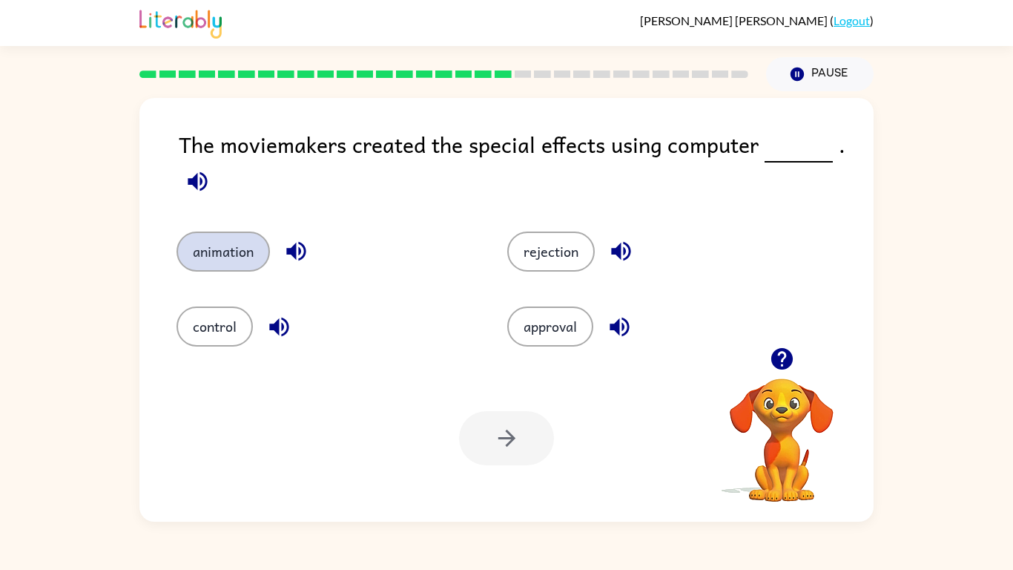
click at [257, 250] on button "animation" at bounding box center [223, 251] width 93 height 40
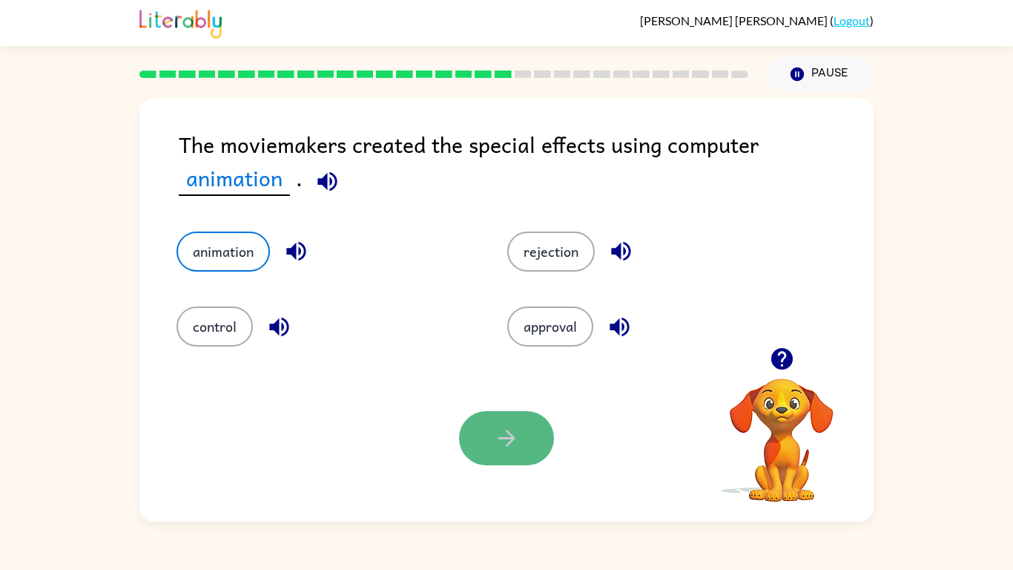
click at [544, 448] on button "button" at bounding box center [506, 438] width 95 height 54
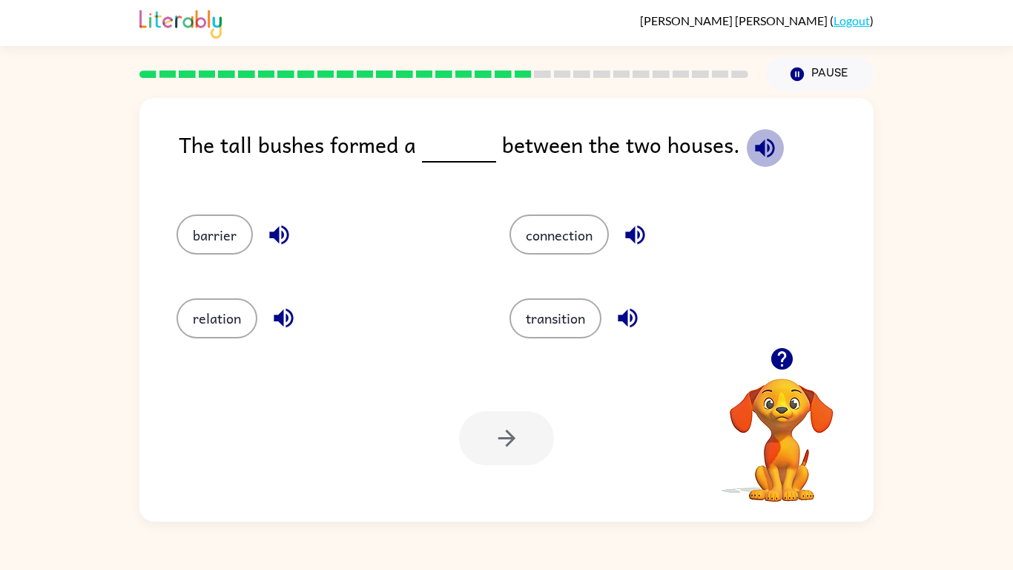
click at [752, 151] on icon "button" at bounding box center [765, 148] width 26 height 26
click at [234, 226] on button "barrier" at bounding box center [215, 234] width 76 height 40
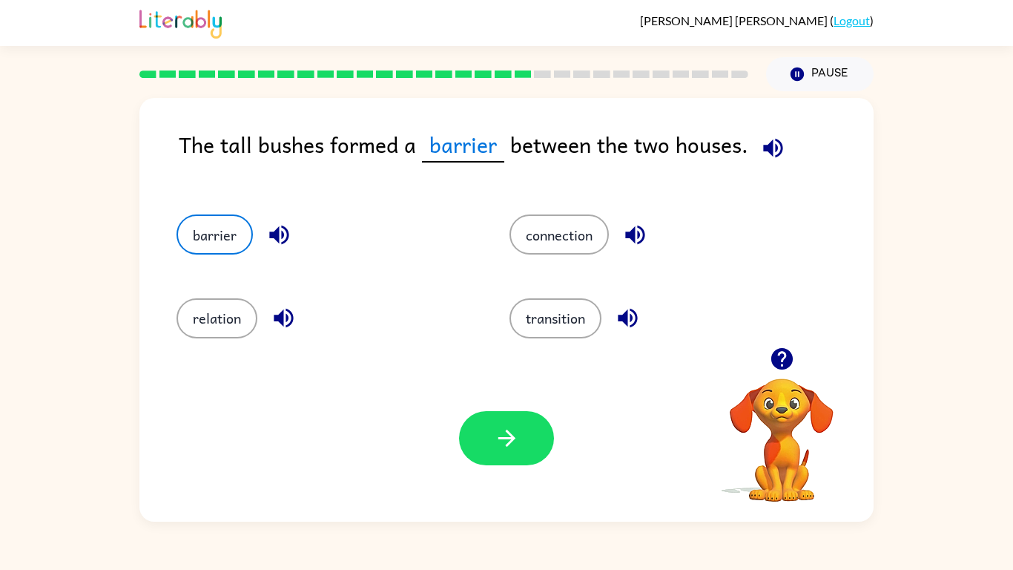
click at [481, 467] on div "Your browser must support playing .mp4 files to use Literably. Please try using…" at bounding box center [506, 438] width 734 height 167
click at [279, 235] on icon "button" at bounding box center [279, 235] width 26 height 26
click at [637, 238] on icon "button" at bounding box center [634, 235] width 19 height 19
click at [643, 319] on button "button" at bounding box center [628, 318] width 38 height 38
click at [530, 435] on button "button" at bounding box center [506, 438] width 95 height 54
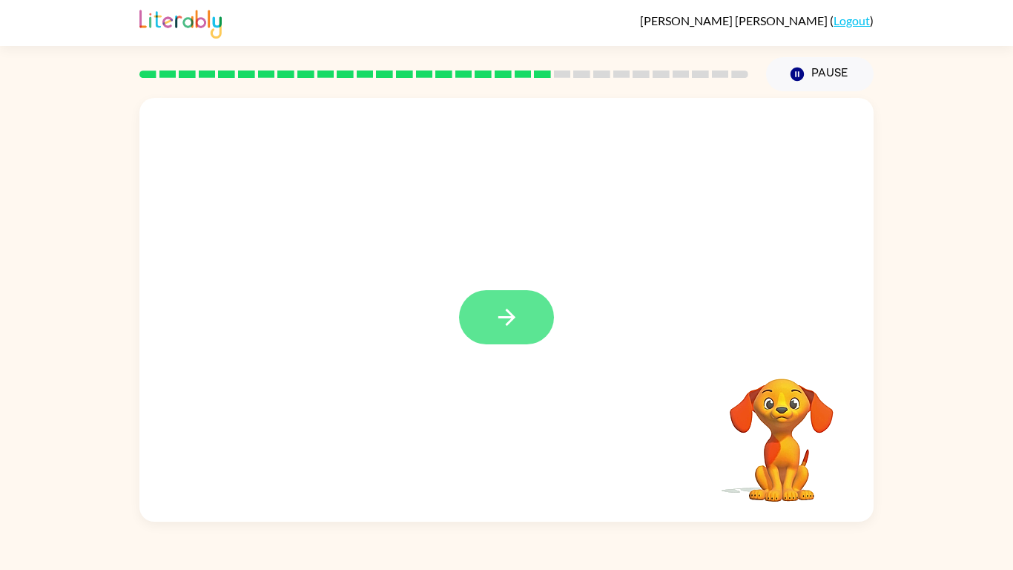
click at [508, 298] on button "button" at bounding box center [506, 317] width 95 height 54
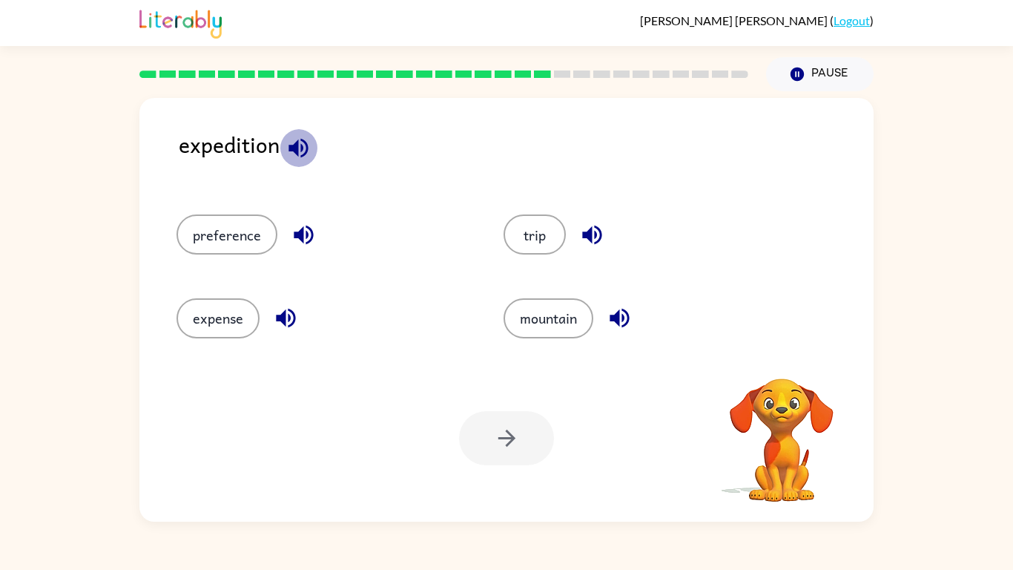
click at [303, 146] on icon "button" at bounding box center [299, 148] width 26 height 26
click at [293, 153] on icon "button" at bounding box center [299, 148] width 26 height 26
click at [303, 232] on icon "button" at bounding box center [304, 235] width 26 height 26
click at [289, 309] on icon "button" at bounding box center [285, 318] width 19 height 19
click at [612, 315] on icon "button" at bounding box center [619, 318] width 19 height 19
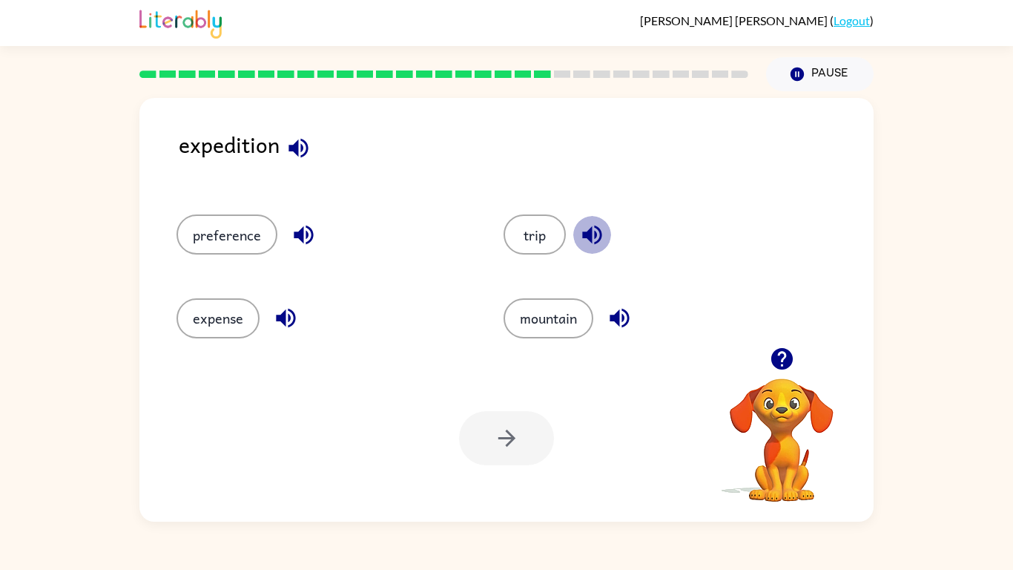
click at [584, 225] on icon "button" at bounding box center [592, 235] width 26 height 26
click at [297, 155] on icon "button" at bounding box center [298, 147] width 19 height 19
click at [303, 241] on icon "button" at bounding box center [304, 235] width 26 height 26
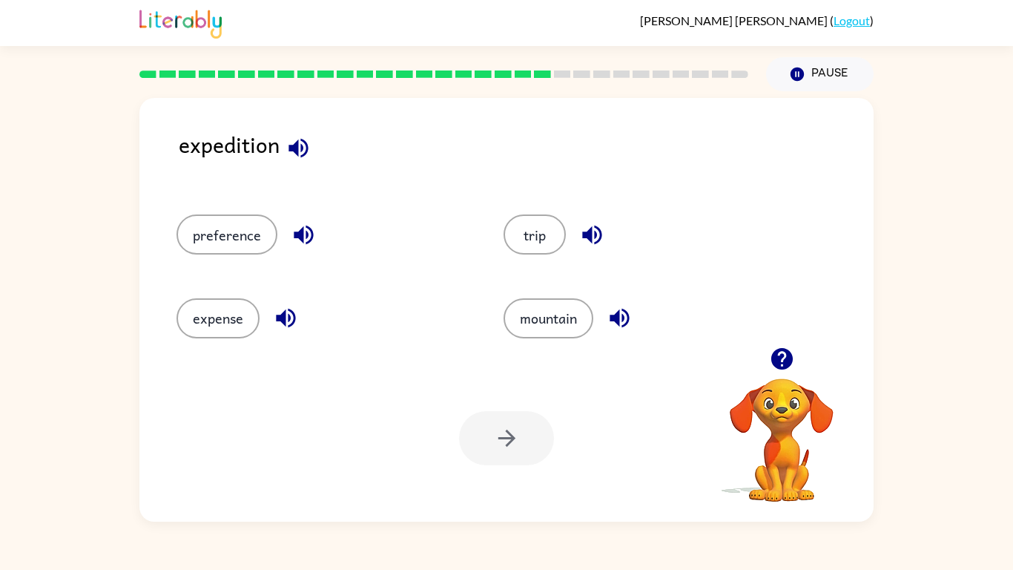
click at [785, 368] on icon "button" at bounding box center [782, 359] width 22 height 22
click at [303, 147] on icon "button" at bounding box center [298, 147] width 19 height 19
click at [305, 149] on icon "button" at bounding box center [299, 148] width 26 height 26
click at [277, 137] on div "expedition" at bounding box center [526, 156] width 695 height 57
click at [301, 154] on icon "button" at bounding box center [298, 147] width 19 height 19
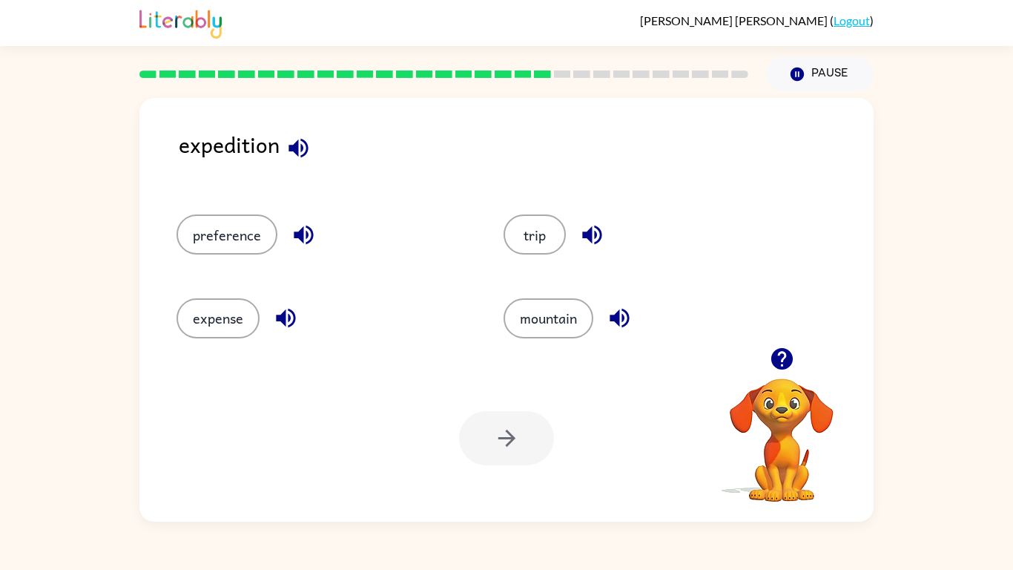
click at [313, 241] on icon "button" at bounding box center [304, 235] width 26 height 26
click at [286, 312] on icon "button" at bounding box center [286, 318] width 26 height 26
click at [619, 323] on icon "button" at bounding box center [619, 318] width 19 height 19
click at [596, 223] on icon "button" at bounding box center [592, 235] width 26 height 26
click at [195, 335] on button "expense" at bounding box center [218, 318] width 83 height 40
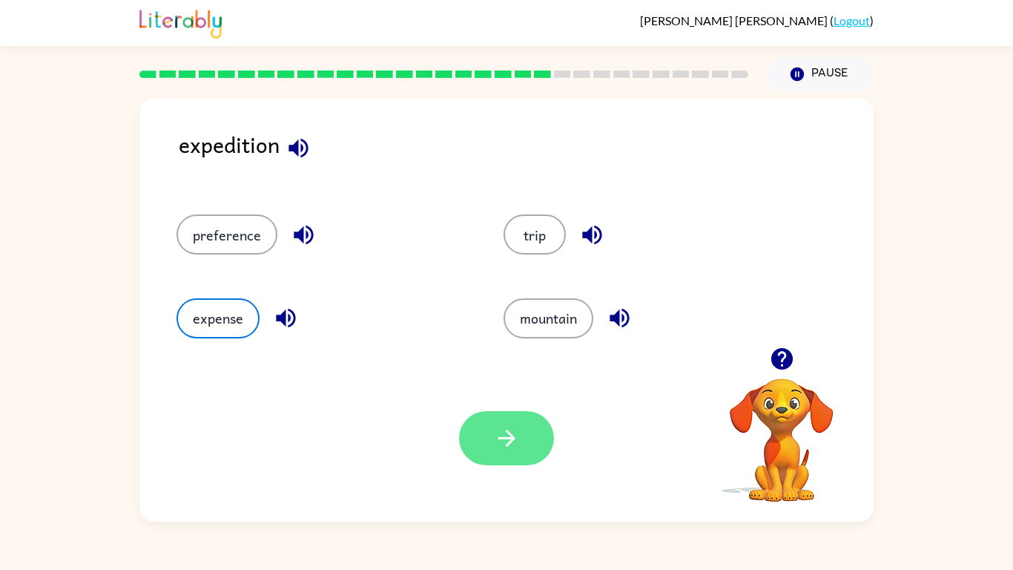
click at [478, 435] on button "button" at bounding box center [506, 438] width 95 height 54
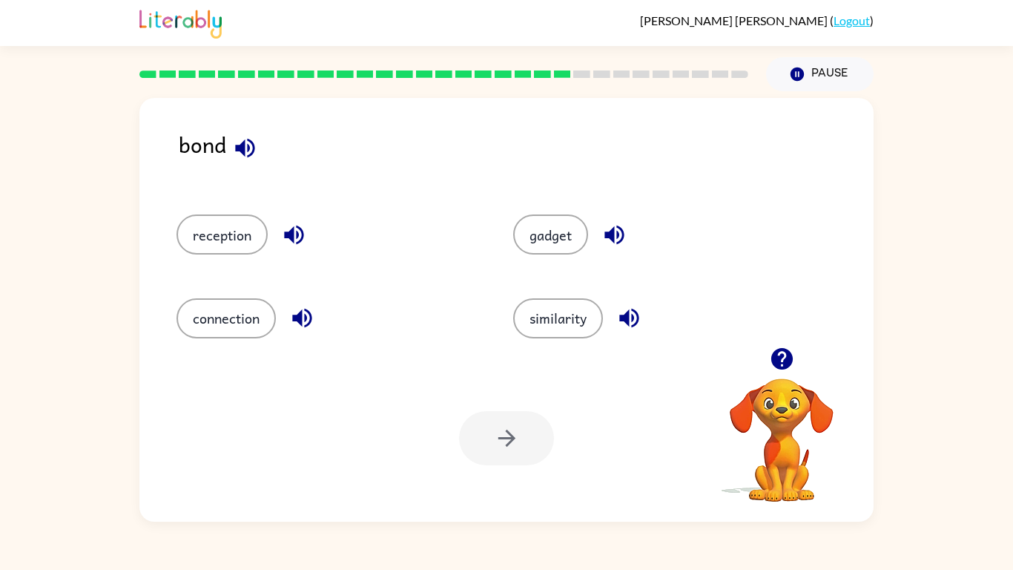
click at [243, 151] on icon "button" at bounding box center [244, 147] width 19 height 19
click at [628, 239] on icon "button" at bounding box center [615, 235] width 26 height 26
click at [637, 329] on icon "button" at bounding box center [629, 318] width 26 height 26
click at [316, 325] on button "button" at bounding box center [302, 318] width 38 height 38
click at [244, 234] on button "reception" at bounding box center [222, 234] width 91 height 40
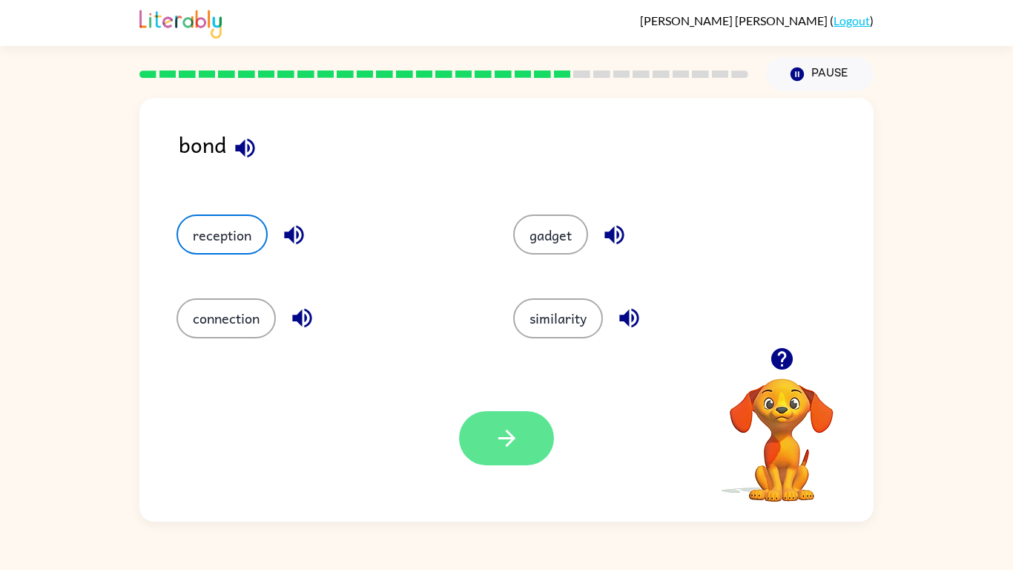
click at [494, 435] on icon "button" at bounding box center [507, 438] width 26 height 26
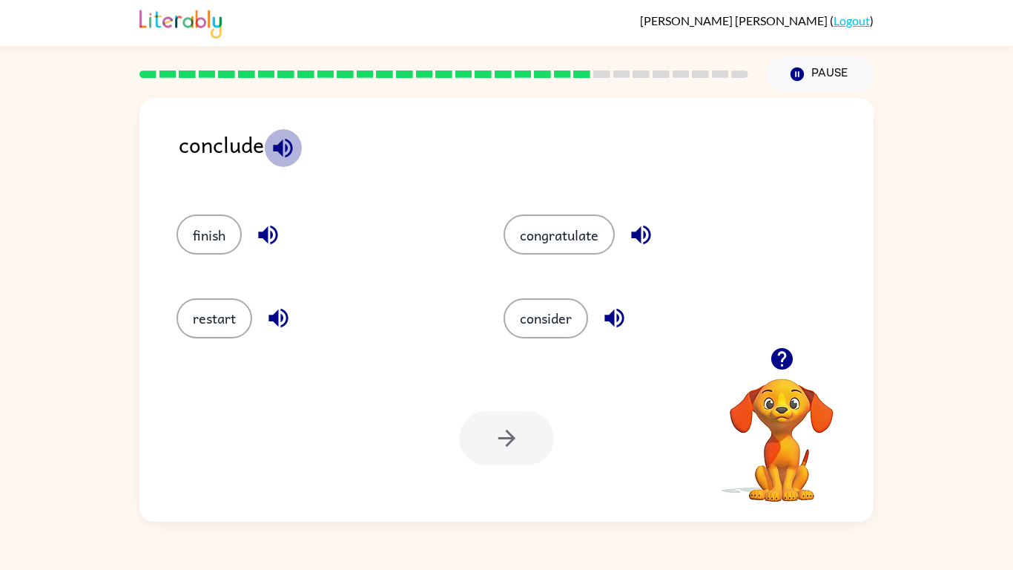
click at [294, 142] on icon "button" at bounding box center [283, 148] width 26 height 26
click at [294, 150] on icon "button" at bounding box center [283, 148] width 26 height 26
click at [266, 324] on icon "button" at bounding box center [279, 318] width 26 height 26
click at [270, 233] on icon "button" at bounding box center [268, 235] width 26 height 26
click at [657, 234] on button "button" at bounding box center [641, 235] width 38 height 38
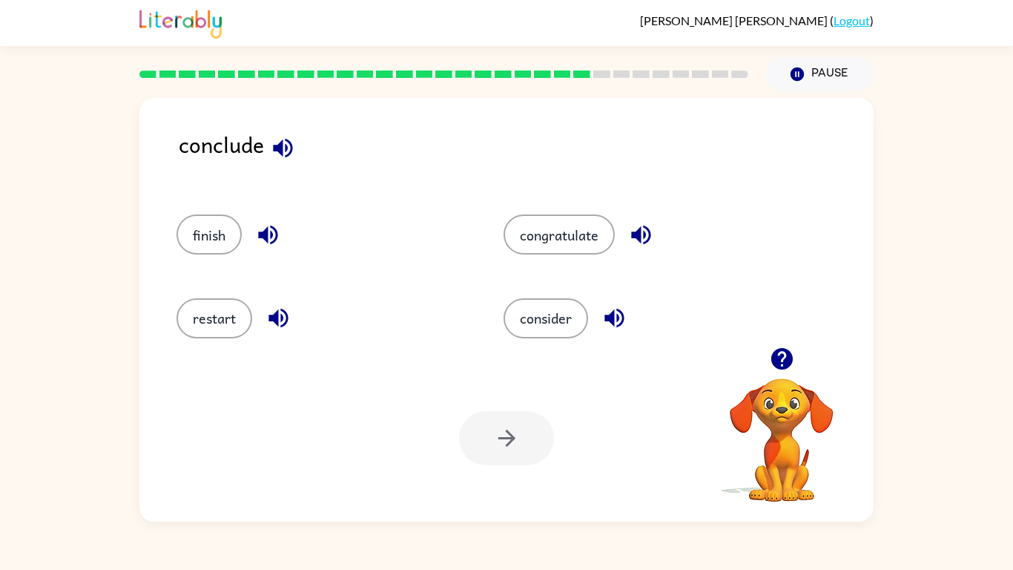
click at [612, 318] on icon "button" at bounding box center [614, 318] width 19 height 19
click at [276, 329] on icon "button" at bounding box center [279, 318] width 26 height 26
click at [289, 160] on button "button" at bounding box center [283, 148] width 38 height 38
click at [186, 251] on button "finish" at bounding box center [209, 234] width 65 height 40
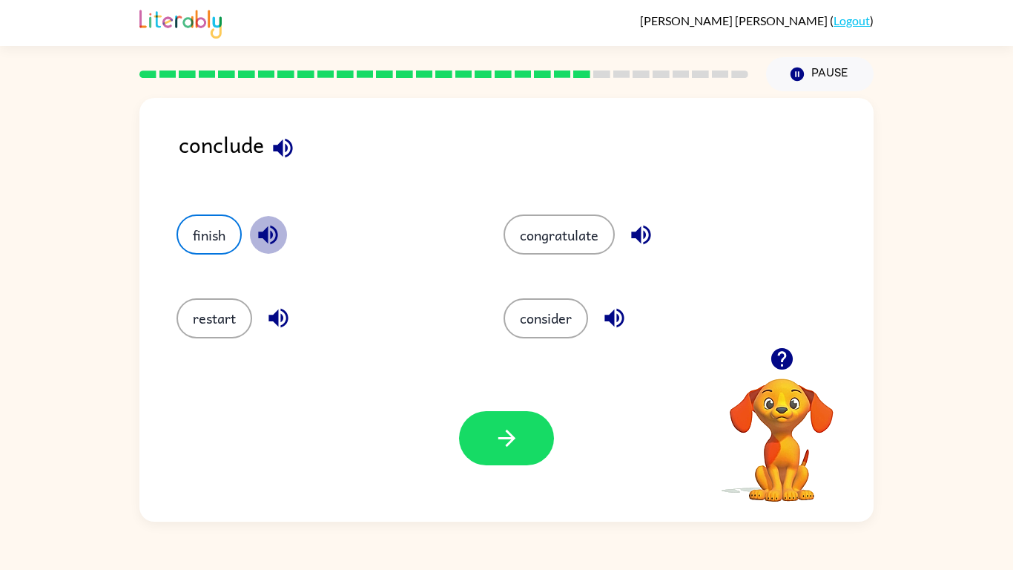
click at [270, 251] on button "button" at bounding box center [268, 235] width 38 height 38
click at [478, 443] on button "button" at bounding box center [506, 438] width 95 height 54
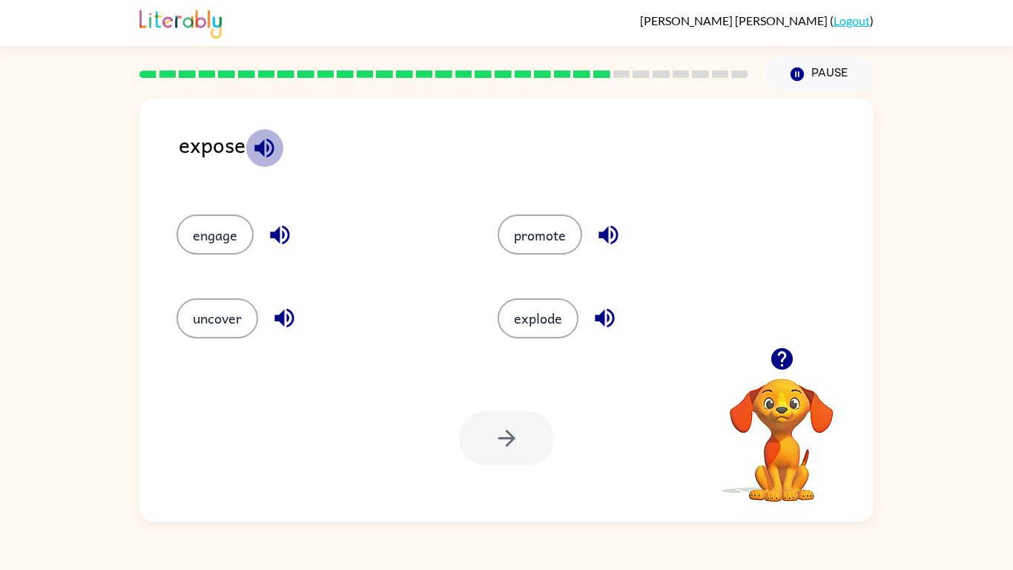
click at [263, 143] on icon "button" at bounding box center [263, 147] width 19 height 19
click at [239, 318] on button "uncover" at bounding box center [218, 318] width 82 height 40
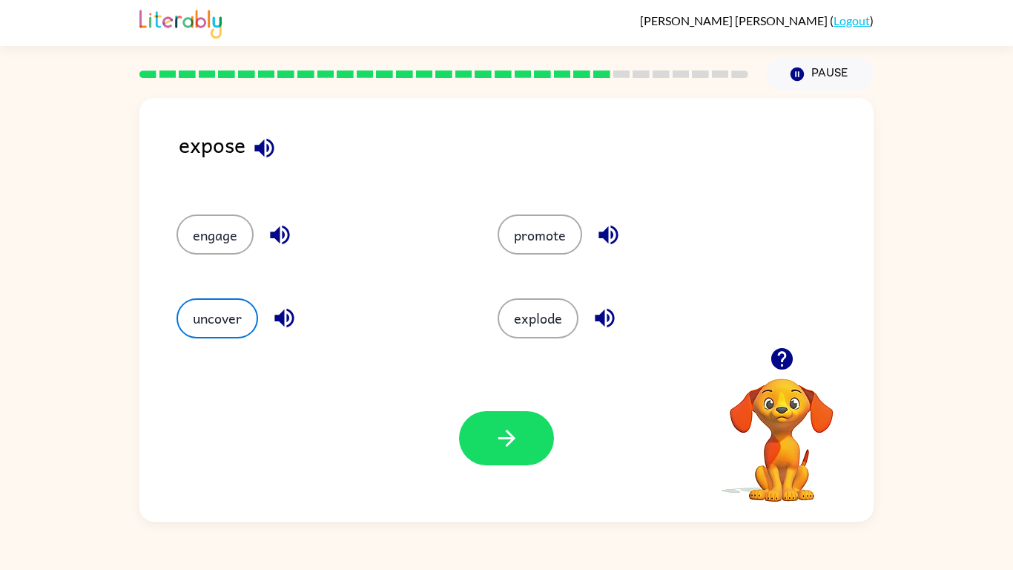
click at [294, 318] on icon "button" at bounding box center [283, 318] width 19 height 19
click at [288, 242] on icon "button" at bounding box center [280, 235] width 26 height 26
click at [619, 238] on icon "button" at bounding box center [609, 235] width 26 height 26
click at [614, 300] on div "explode" at bounding box center [641, 318] width 287 height 40
click at [613, 319] on icon "button" at bounding box center [604, 318] width 19 height 19
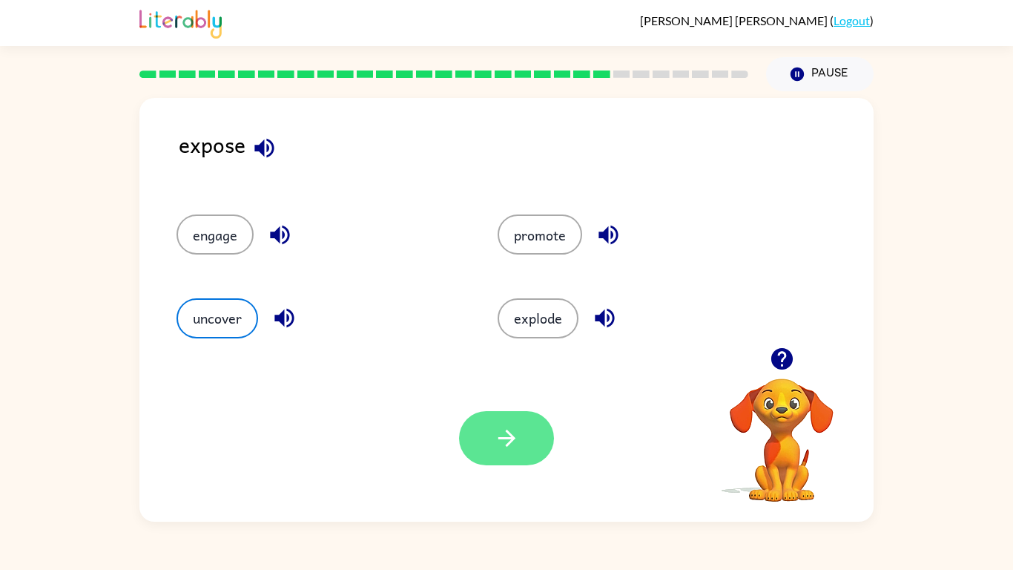
click at [536, 442] on button "button" at bounding box center [506, 438] width 95 height 54
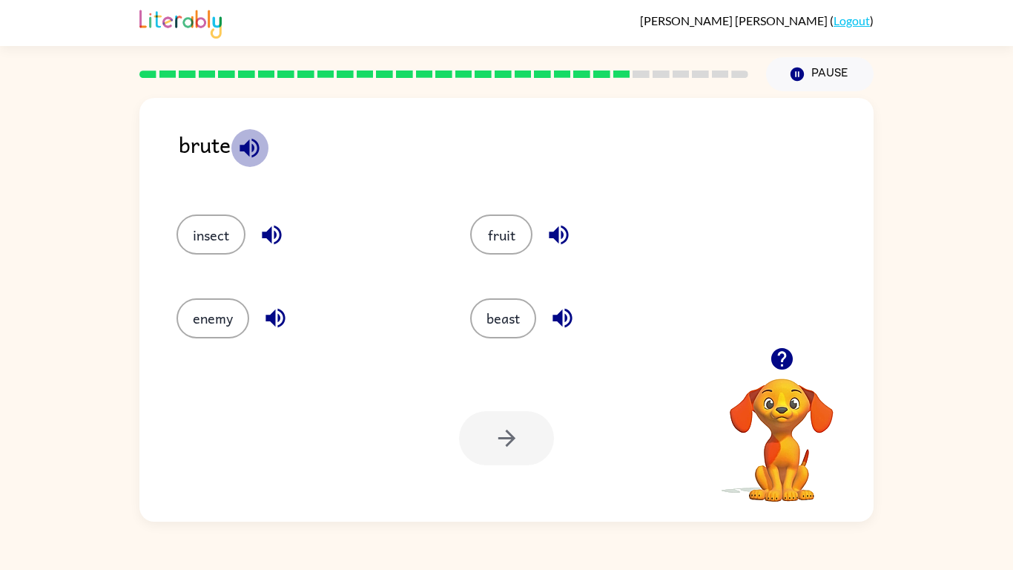
click at [254, 149] on icon "button" at bounding box center [249, 147] width 19 height 19
click at [249, 144] on icon "button" at bounding box center [249, 147] width 19 height 19
click at [276, 231] on icon "button" at bounding box center [272, 235] width 26 height 26
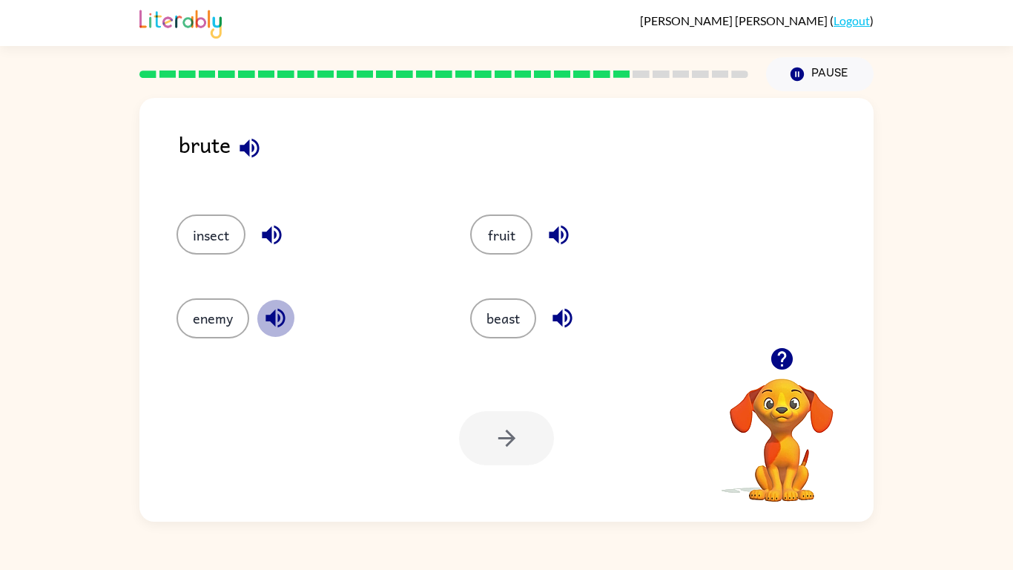
click at [282, 315] on icon "button" at bounding box center [276, 318] width 26 height 26
click at [569, 323] on icon "button" at bounding box center [563, 318] width 26 height 26
click at [557, 218] on button "button" at bounding box center [559, 235] width 38 height 38
click at [260, 156] on icon "button" at bounding box center [250, 148] width 26 height 26
click at [258, 161] on button "button" at bounding box center [250, 148] width 38 height 38
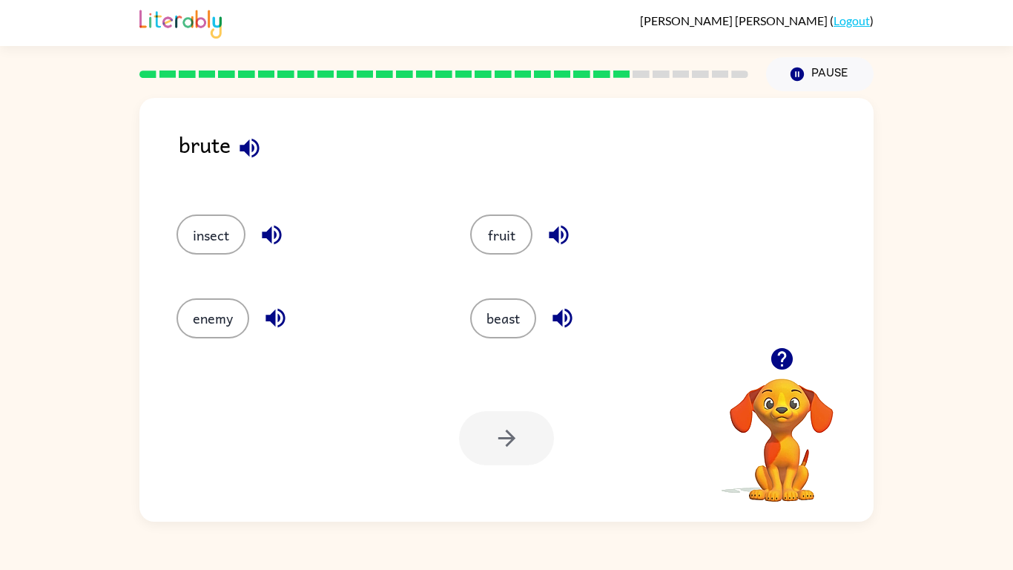
click at [258, 161] on button "button" at bounding box center [250, 148] width 38 height 38
click at [260, 168] on div "brute" at bounding box center [526, 156] width 695 height 57
click at [257, 162] on button "button" at bounding box center [250, 148] width 38 height 38
click at [265, 237] on icon "button" at bounding box center [271, 235] width 19 height 19
click at [272, 326] on icon "button" at bounding box center [276, 318] width 26 height 26
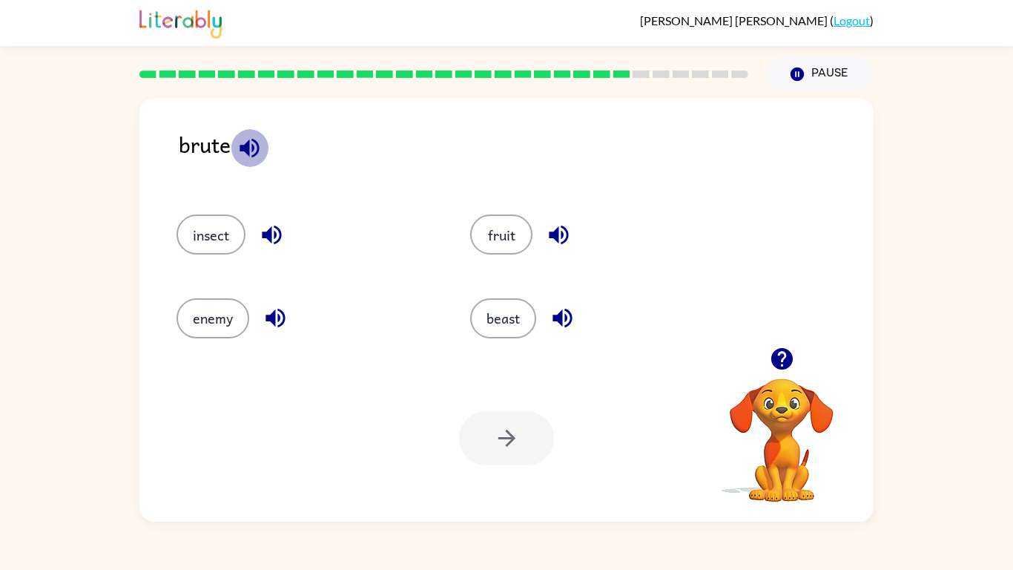
click at [252, 165] on button "button" at bounding box center [250, 148] width 38 height 38
click at [251, 162] on button "button" at bounding box center [250, 148] width 38 height 38
click at [230, 145] on div "brute" at bounding box center [526, 156] width 695 height 57
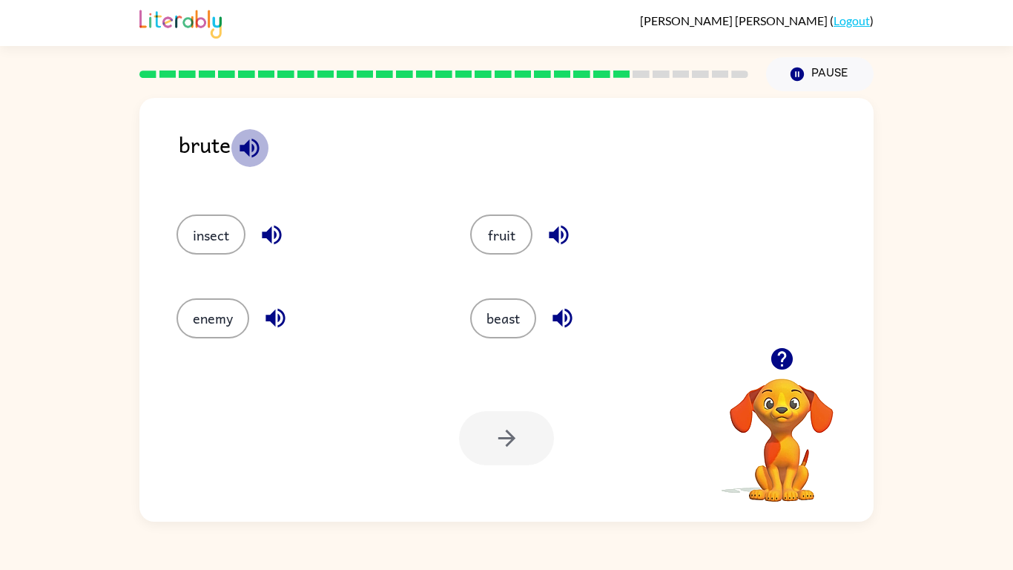
click at [237, 148] on icon "button" at bounding box center [250, 148] width 26 height 26
click at [273, 229] on icon "button" at bounding box center [272, 235] width 26 height 26
click at [229, 227] on button "insect" at bounding box center [211, 234] width 69 height 40
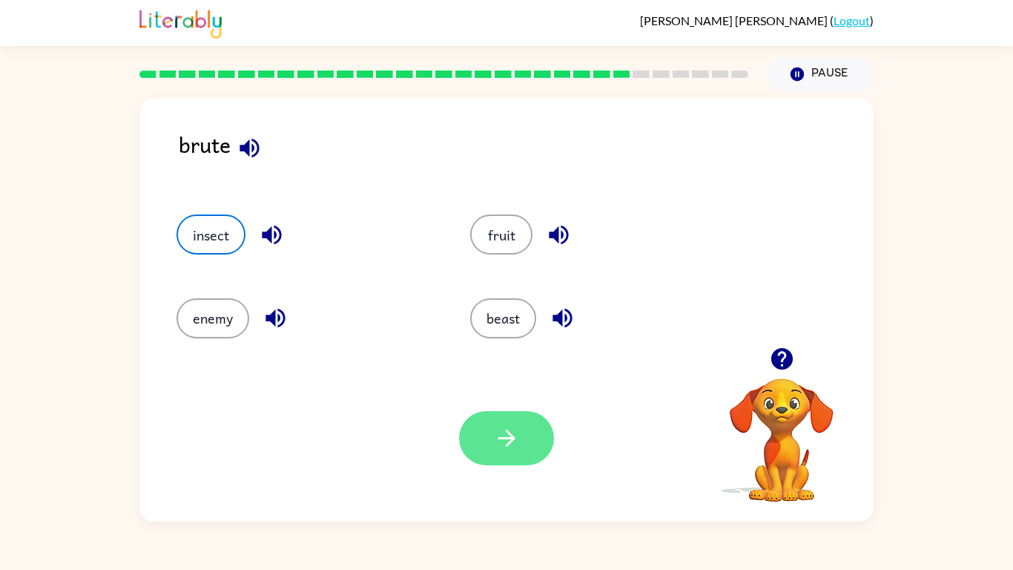
click at [513, 430] on icon "button" at bounding box center [507, 438] width 26 height 26
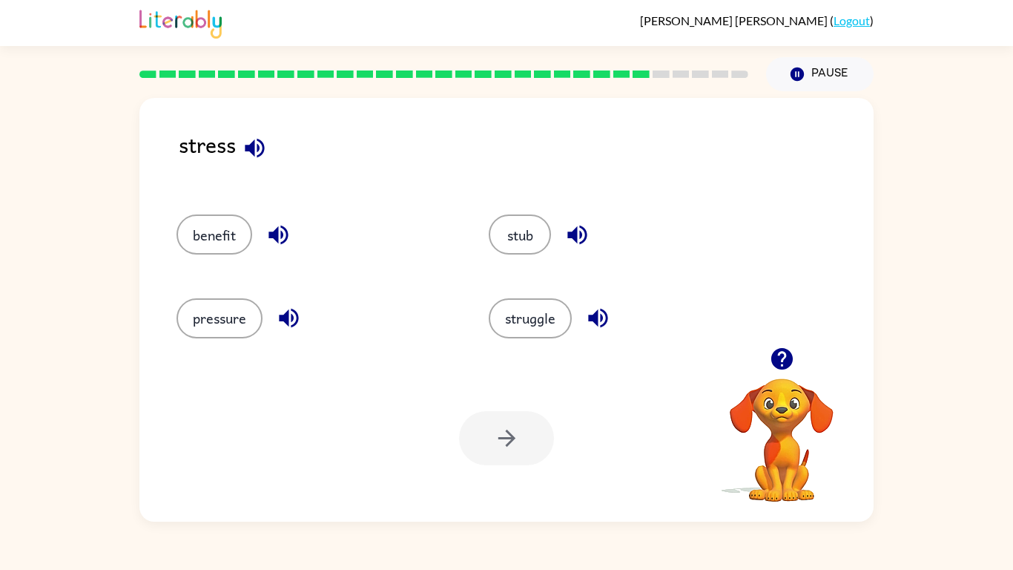
click at [239, 139] on button "button" at bounding box center [255, 148] width 38 height 38
click at [261, 155] on icon "button" at bounding box center [255, 148] width 26 height 26
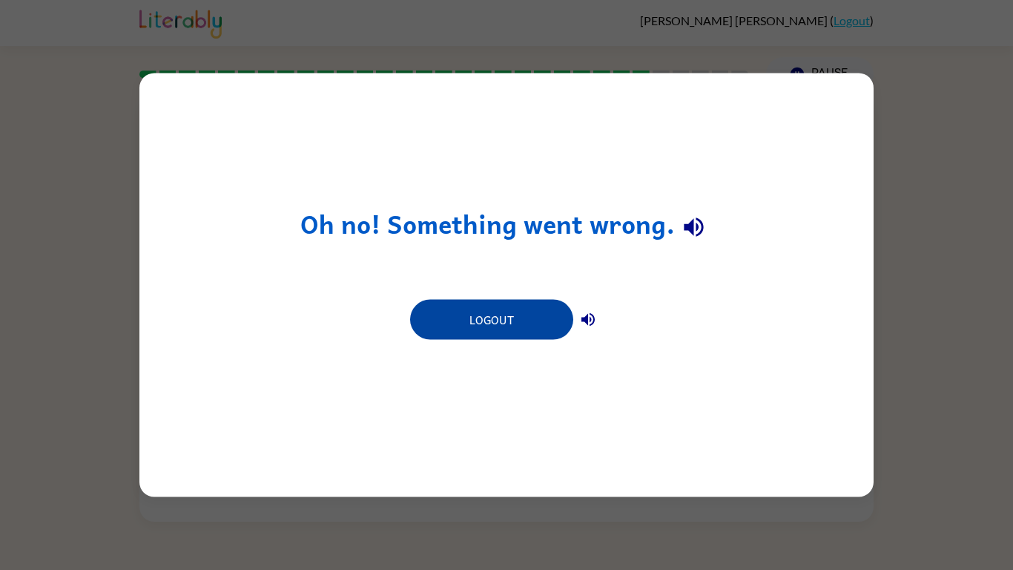
click at [490, 325] on button "Logout" at bounding box center [491, 320] width 163 height 40
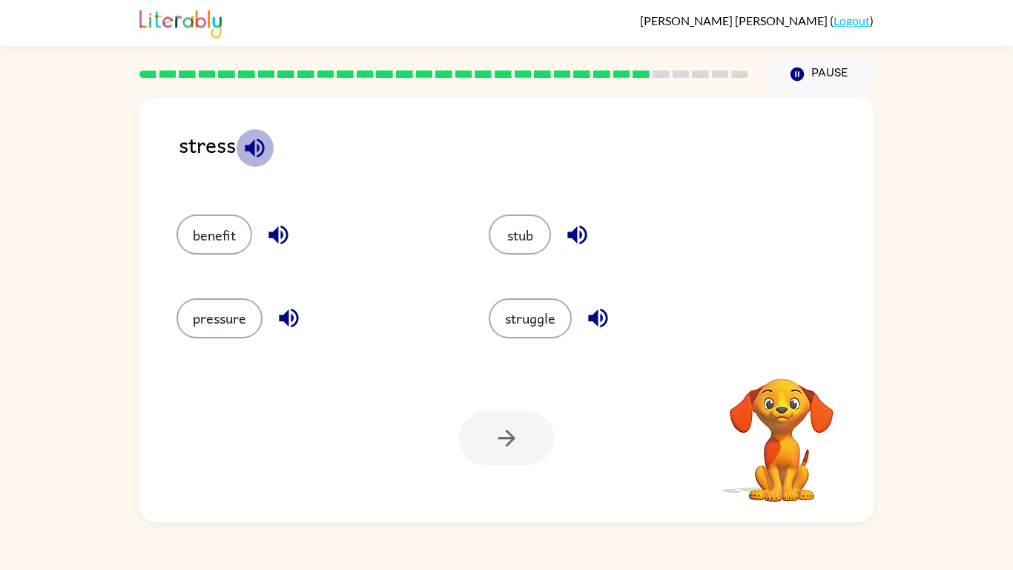
click at [267, 148] on icon "button" at bounding box center [255, 148] width 26 height 26
click at [595, 315] on icon "button" at bounding box center [597, 318] width 19 height 19
click at [566, 324] on button "struggle" at bounding box center [530, 318] width 83 height 40
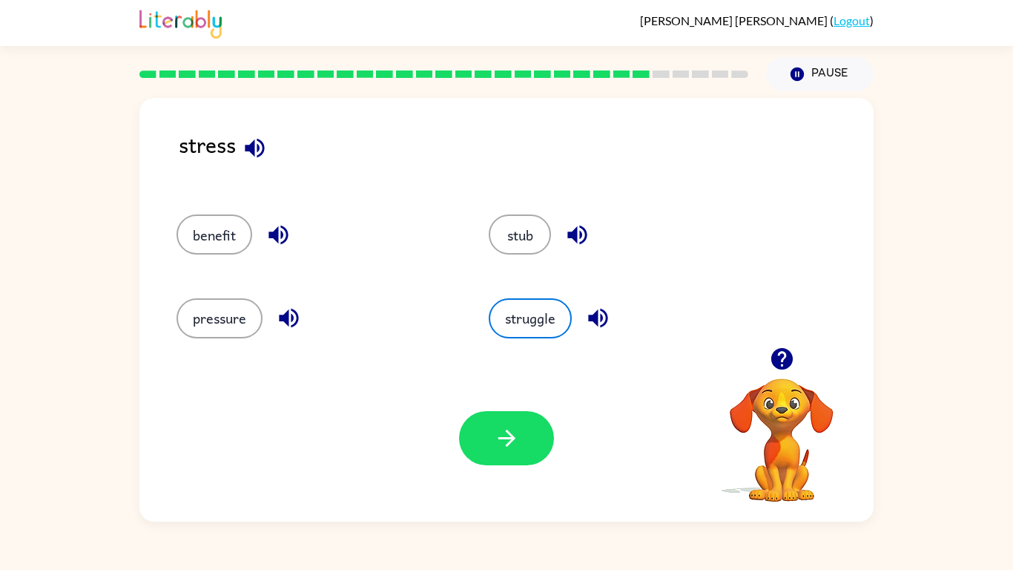
click at [293, 312] on icon "button" at bounding box center [289, 318] width 26 height 26
click at [282, 242] on icon "button" at bounding box center [278, 235] width 19 height 19
drag, startPoint x: 238, startPoint y: 331, endPoint x: 247, endPoint y: 338, distance: 11.1
click at [247, 338] on button "pressure" at bounding box center [220, 318] width 86 height 40
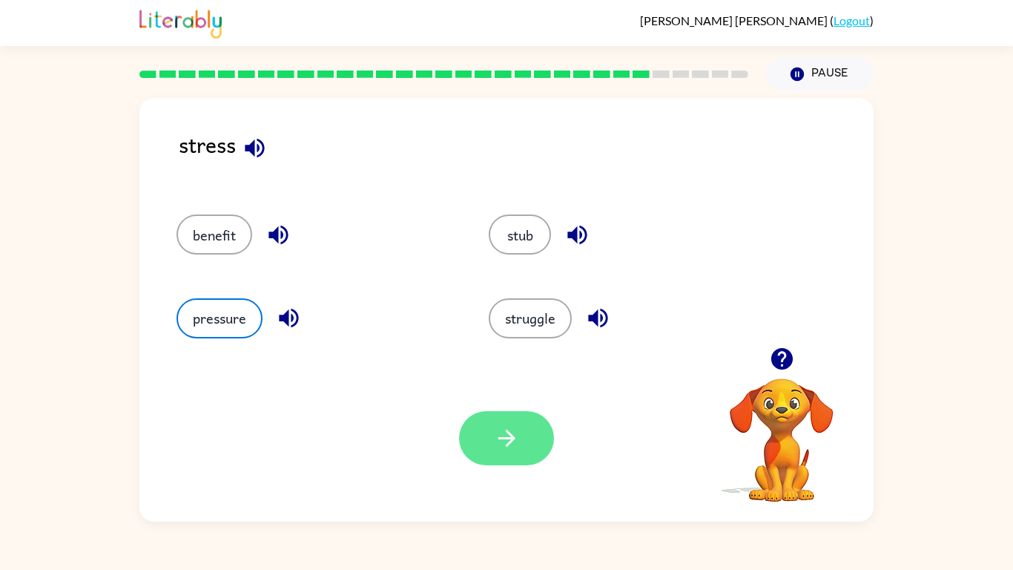
click at [474, 444] on button "button" at bounding box center [506, 438] width 95 height 54
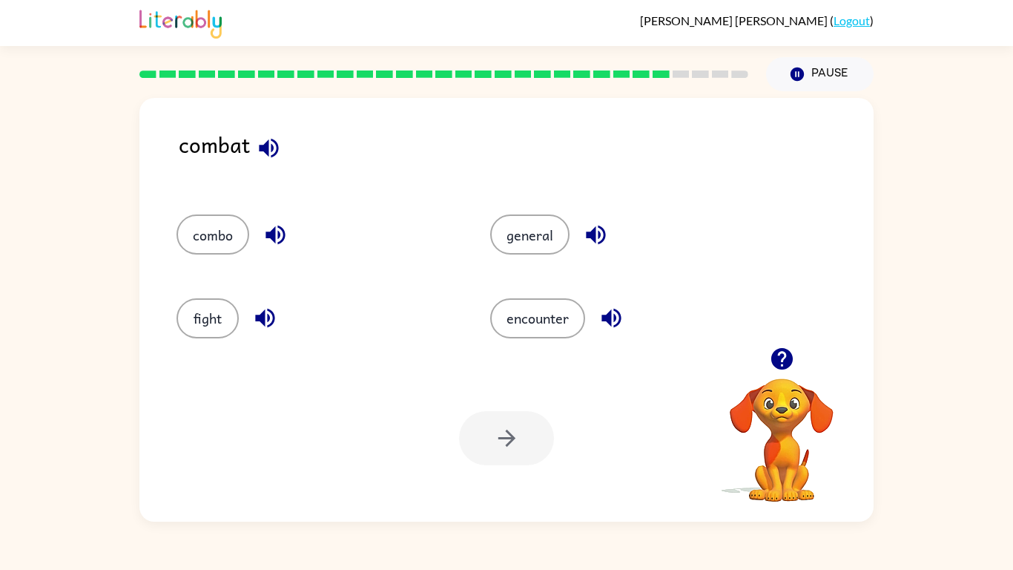
click at [271, 148] on icon "button" at bounding box center [268, 147] width 19 height 19
click at [231, 244] on button "combo" at bounding box center [213, 234] width 73 height 40
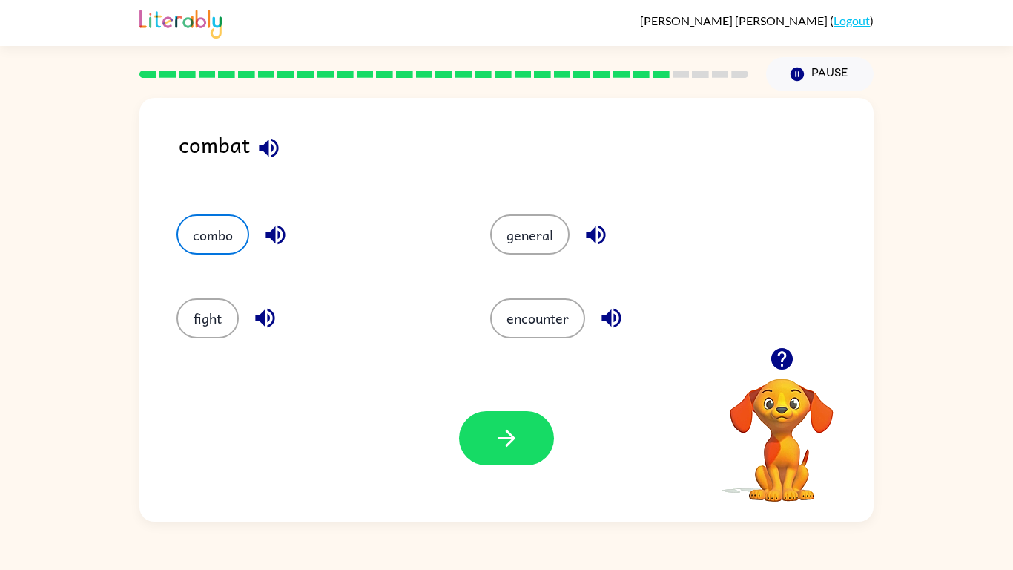
click at [254, 240] on div "combo" at bounding box center [317, 234] width 280 height 40
click at [269, 246] on icon "button" at bounding box center [276, 235] width 26 height 26
click at [268, 324] on icon "button" at bounding box center [265, 318] width 26 height 26
click at [605, 318] on icon "button" at bounding box center [611, 318] width 19 height 19
click at [195, 326] on button "fight" at bounding box center [208, 318] width 62 height 40
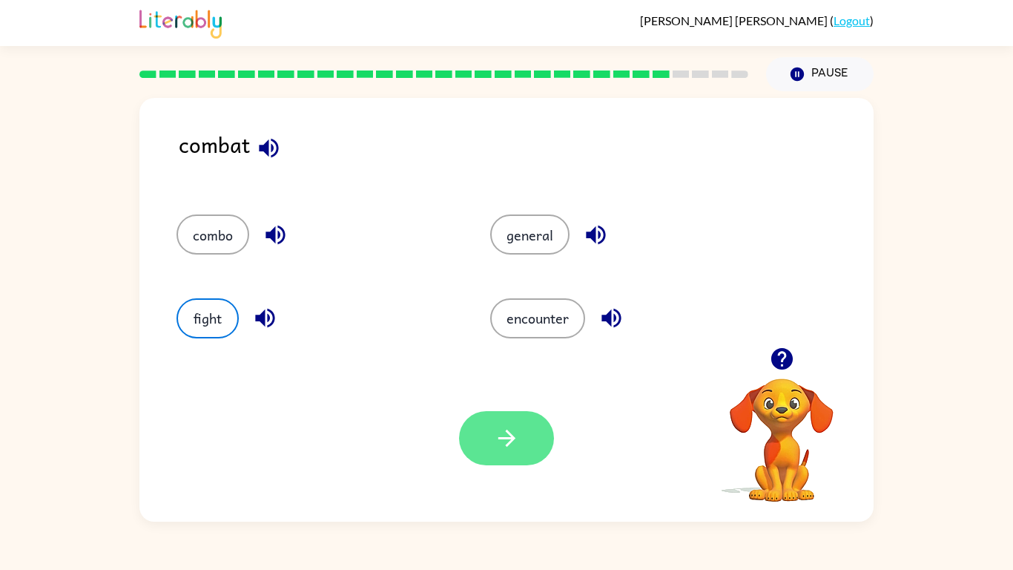
click at [506, 434] on icon "button" at bounding box center [507, 438] width 26 height 26
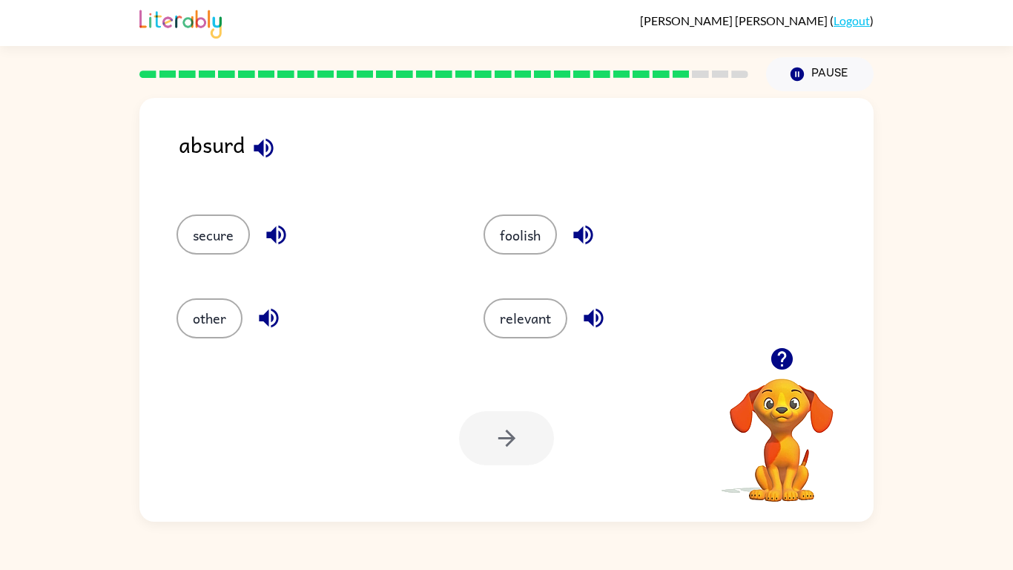
click at [271, 153] on icon "button" at bounding box center [263, 147] width 19 height 19
click at [262, 231] on button "button" at bounding box center [276, 235] width 38 height 38
click at [592, 325] on icon "button" at bounding box center [594, 318] width 26 height 26
click at [582, 226] on icon "button" at bounding box center [583, 235] width 26 height 26
click at [275, 231] on icon "button" at bounding box center [275, 235] width 19 height 19
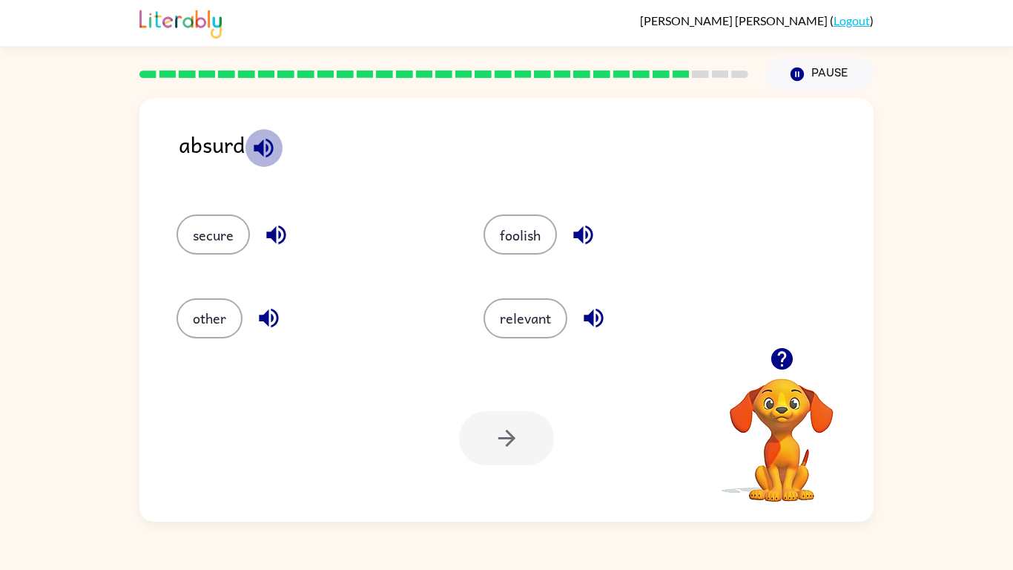
click at [269, 165] on button "button" at bounding box center [264, 148] width 38 height 38
click at [230, 231] on button "secure" at bounding box center [213, 234] width 73 height 40
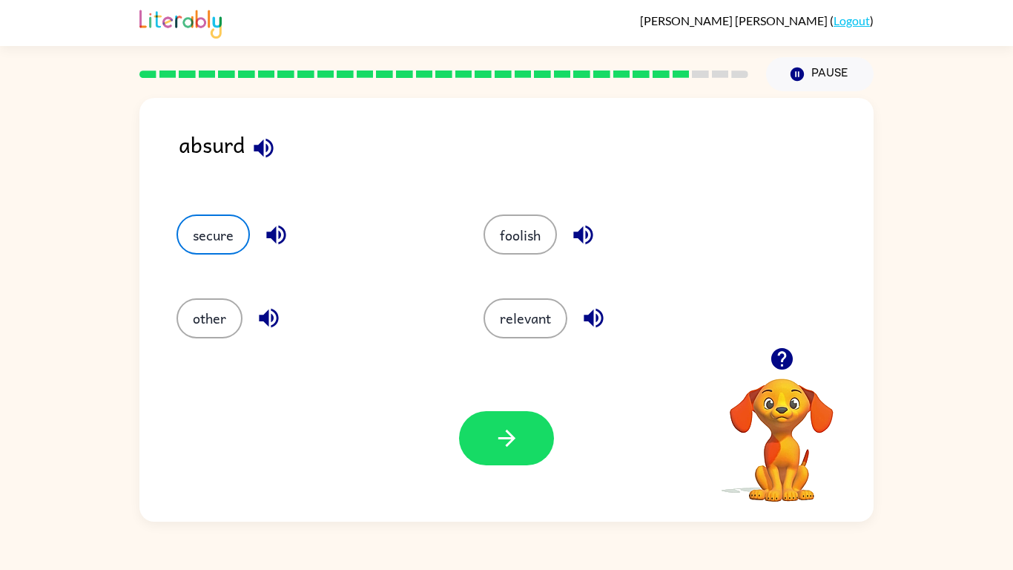
click at [595, 315] on icon "button" at bounding box center [594, 318] width 26 height 26
click at [560, 323] on button "relevant" at bounding box center [526, 318] width 84 height 40
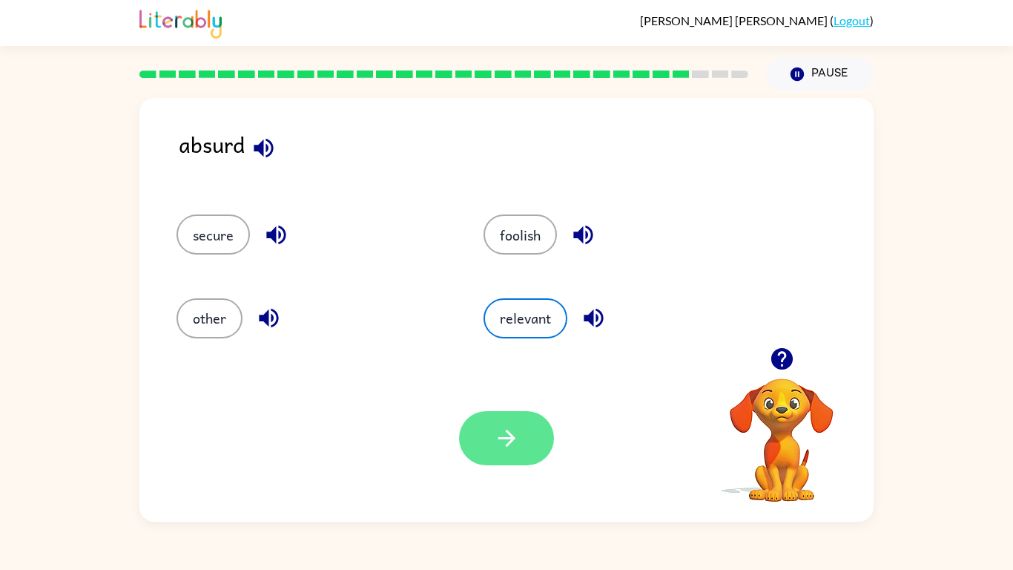
click at [523, 454] on button "button" at bounding box center [506, 438] width 95 height 54
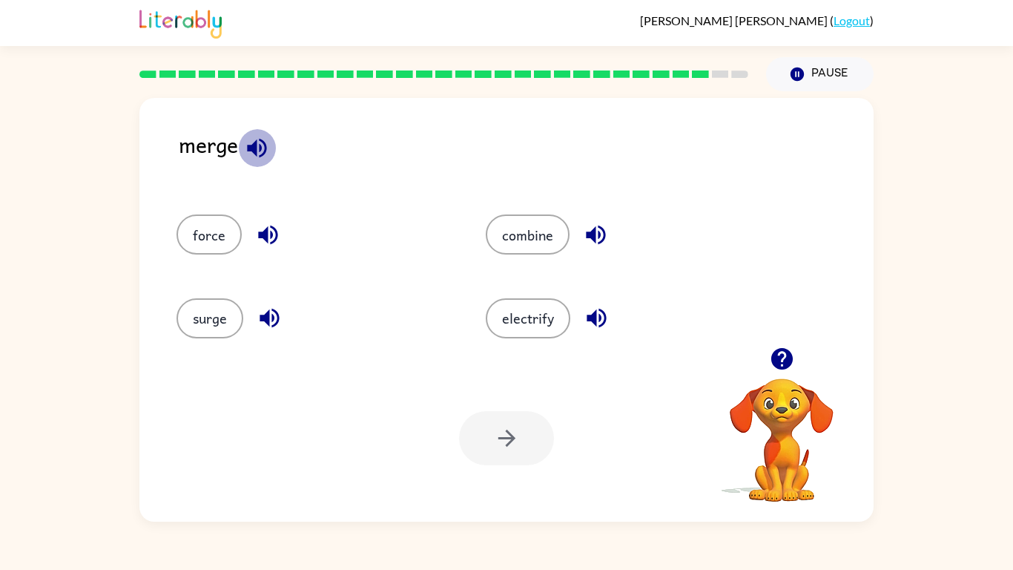
click at [268, 162] on button "button" at bounding box center [257, 148] width 38 height 38
click at [583, 246] on icon "button" at bounding box center [596, 235] width 26 height 26
click at [559, 243] on button "combine" at bounding box center [528, 234] width 84 height 40
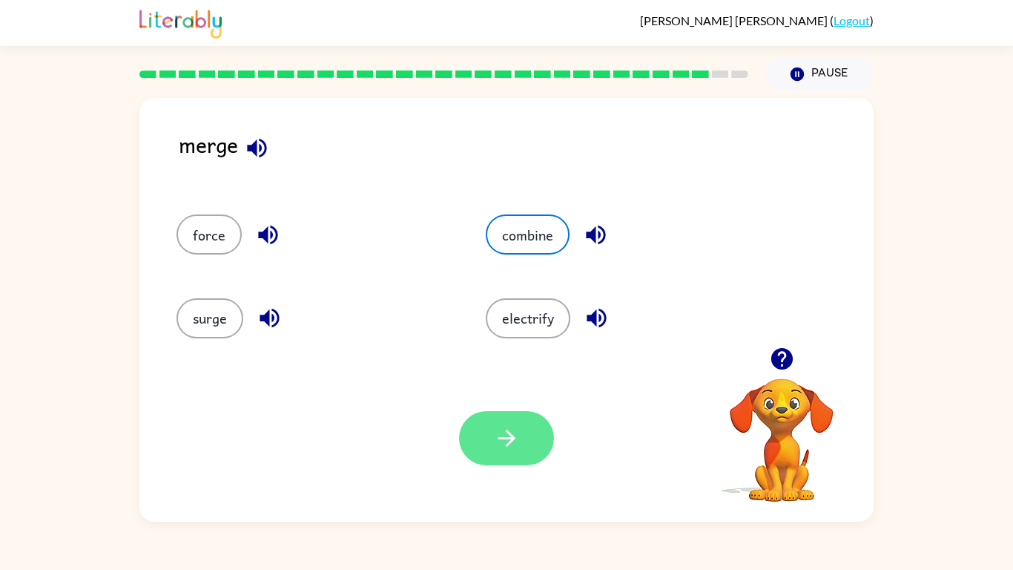
click at [542, 435] on button "button" at bounding box center [506, 438] width 95 height 54
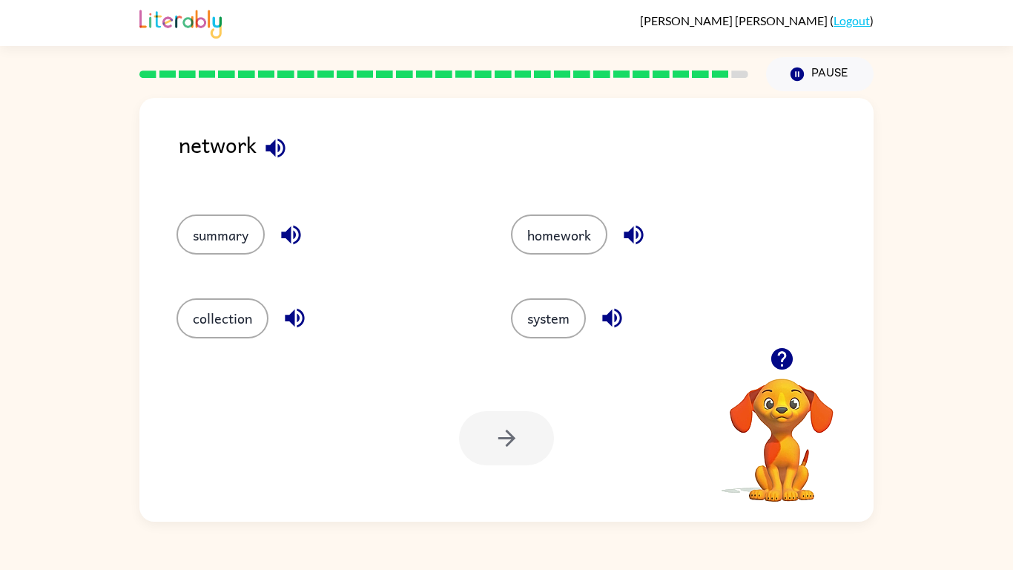
click at [286, 146] on icon "button" at bounding box center [276, 148] width 26 height 26
click at [263, 322] on button "collection" at bounding box center [223, 318] width 92 height 40
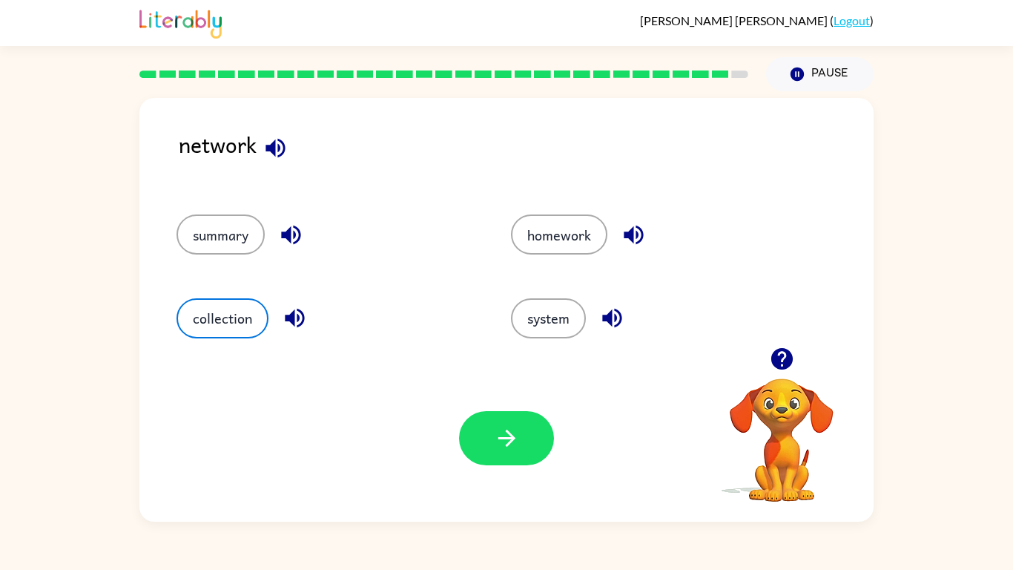
click at [303, 323] on icon "button" at bounding box center [295, 318] width 26 height 26
click at [275, 142] on icon "button" at bounding box center [275, 147] width 19 height 19
click at [617, 318] on icon "button" at bounding box center [611, 318] width 19 height 19
click at [550, 433] on button "button" at bounding box center [506, 438] width 95 height 54
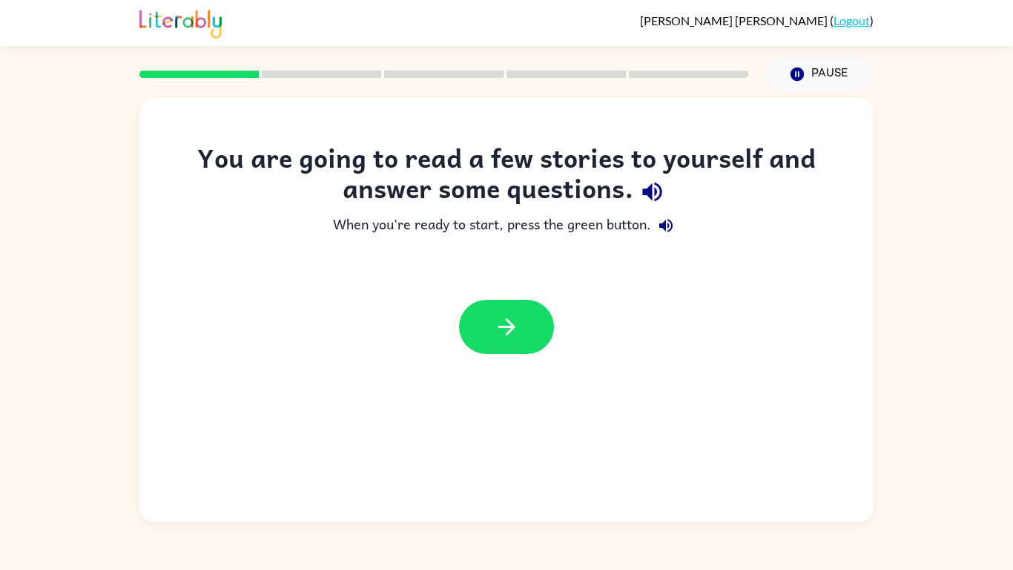
click at [844, 24] on link "Logout" at bounding box center [852, 20] width 36 height 14
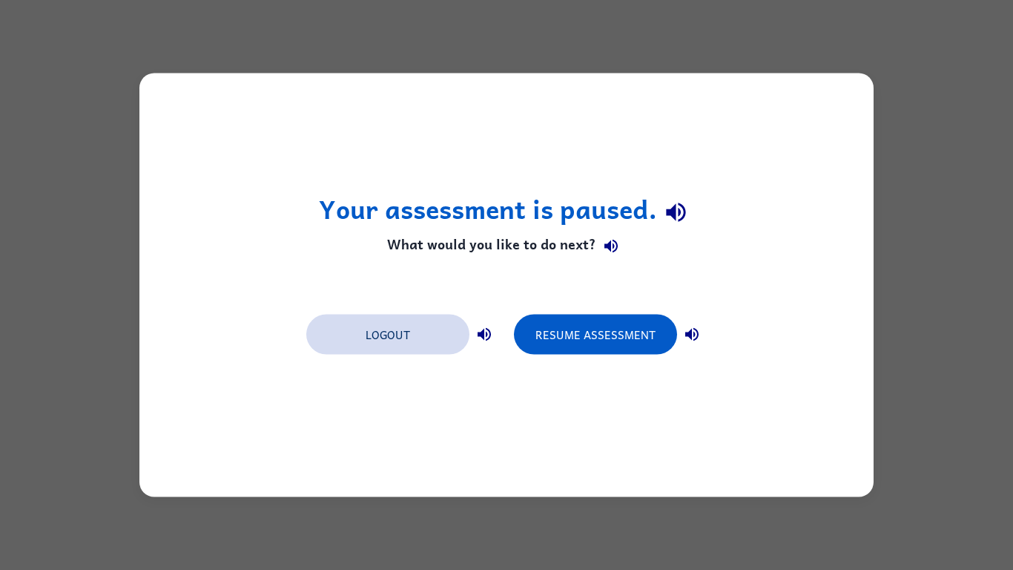
click at [372, 333] on button "Logout" at bounding box center [387, 335] width 163 height 40
